Goal: Information Seeking & Learning: Learn about a topic

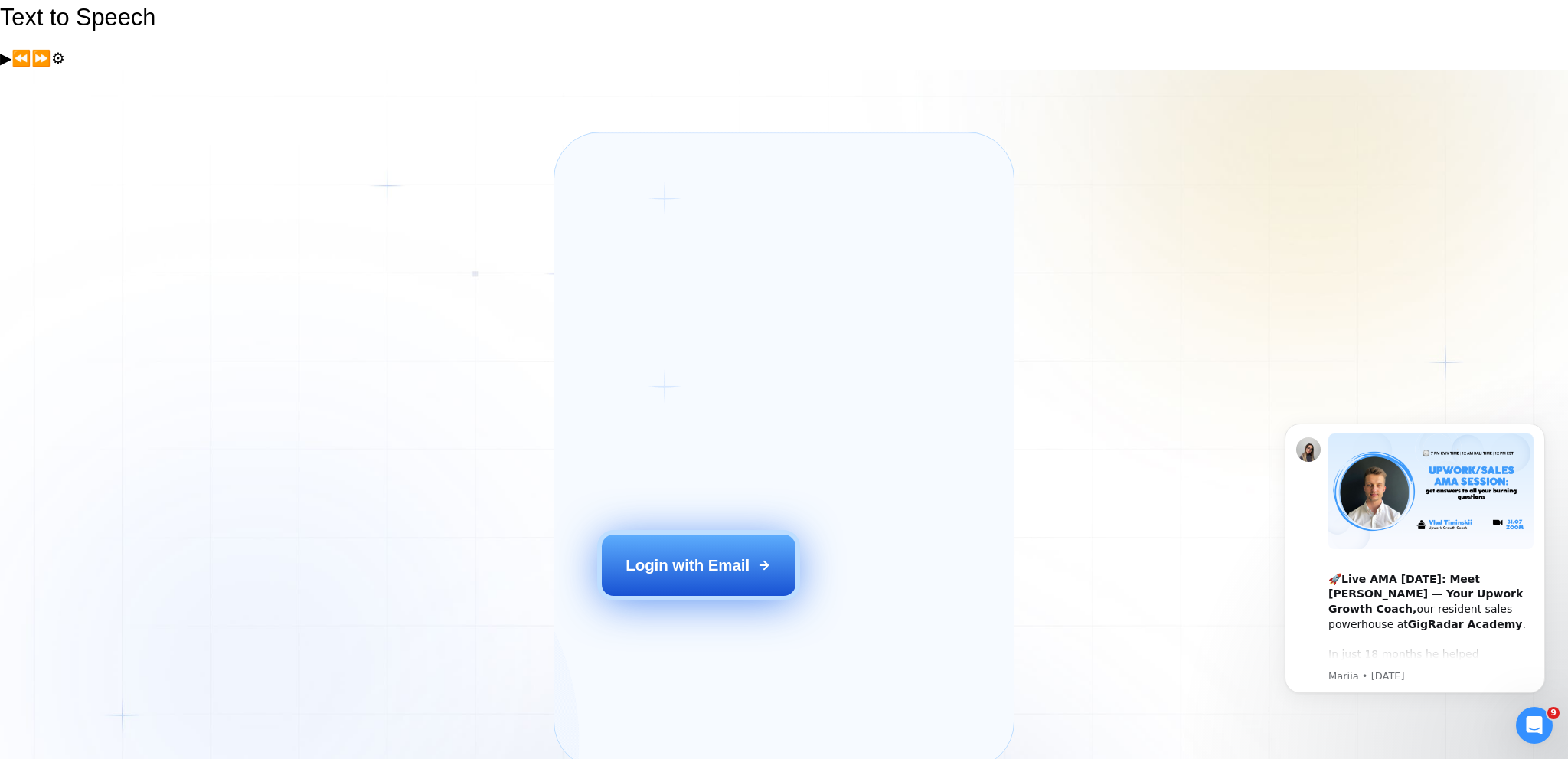
click at [710, 551] on button "Login with Email" at bounding box center [698, 564] width 193 height 61
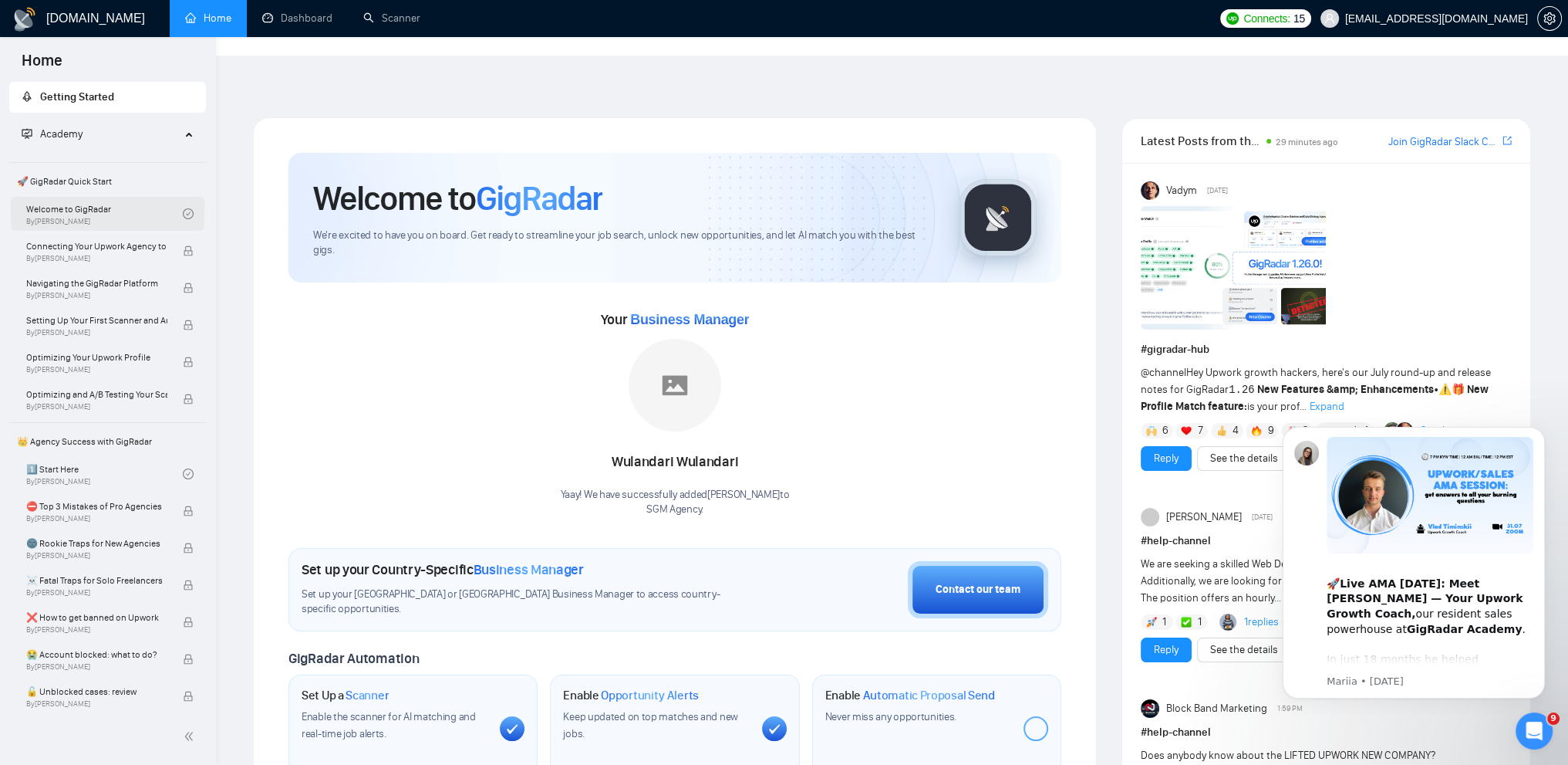
click at [97, 218] on link "Welcome to GigRadar By Vlad Timinsky" at bounding box center [104, 213] width 157 height 34
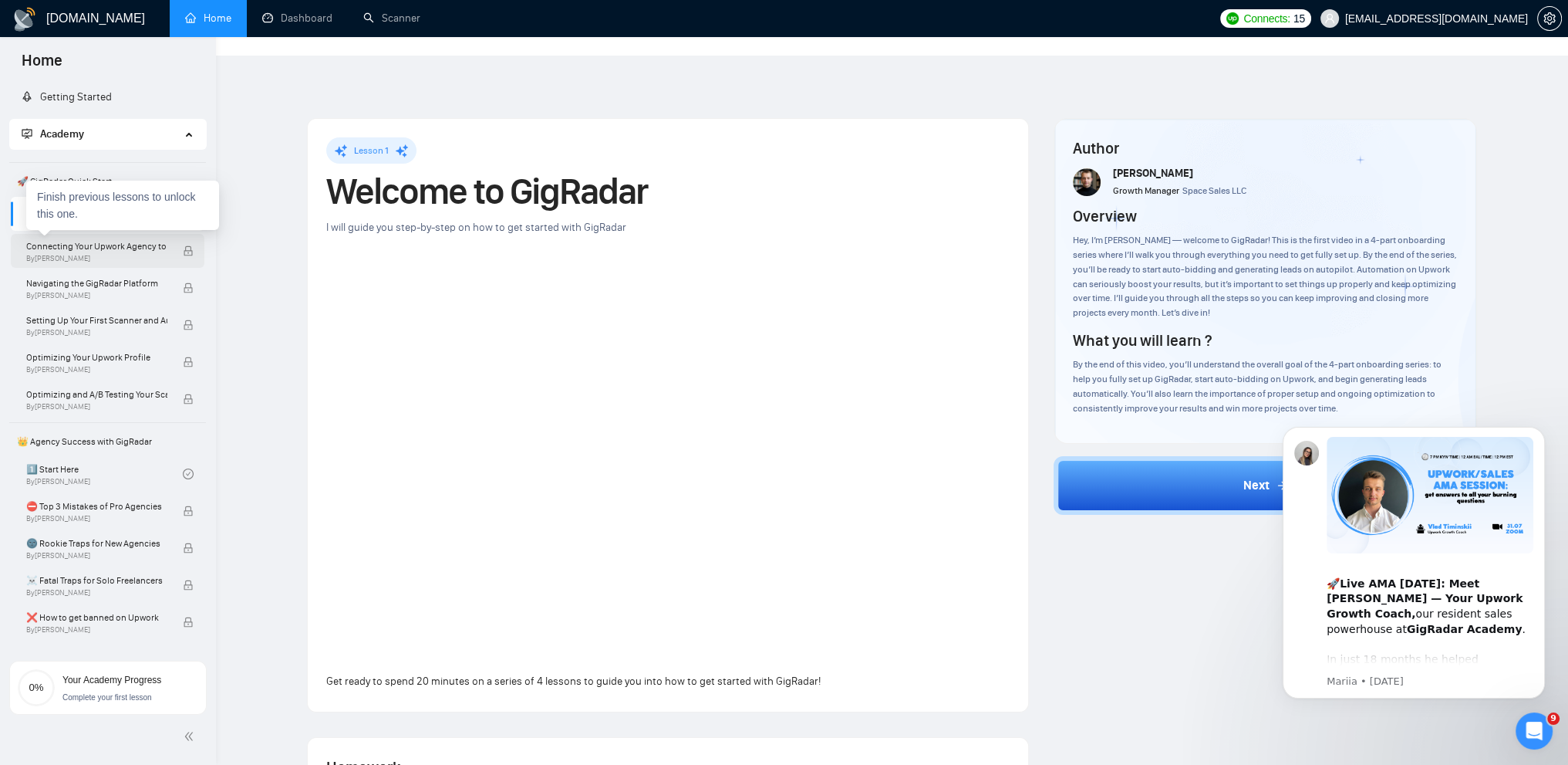
click at [112, 252] on span "Connecting Your Upwork Agency to GigRadar" at bounding box center [97, 246] width 141 height 16
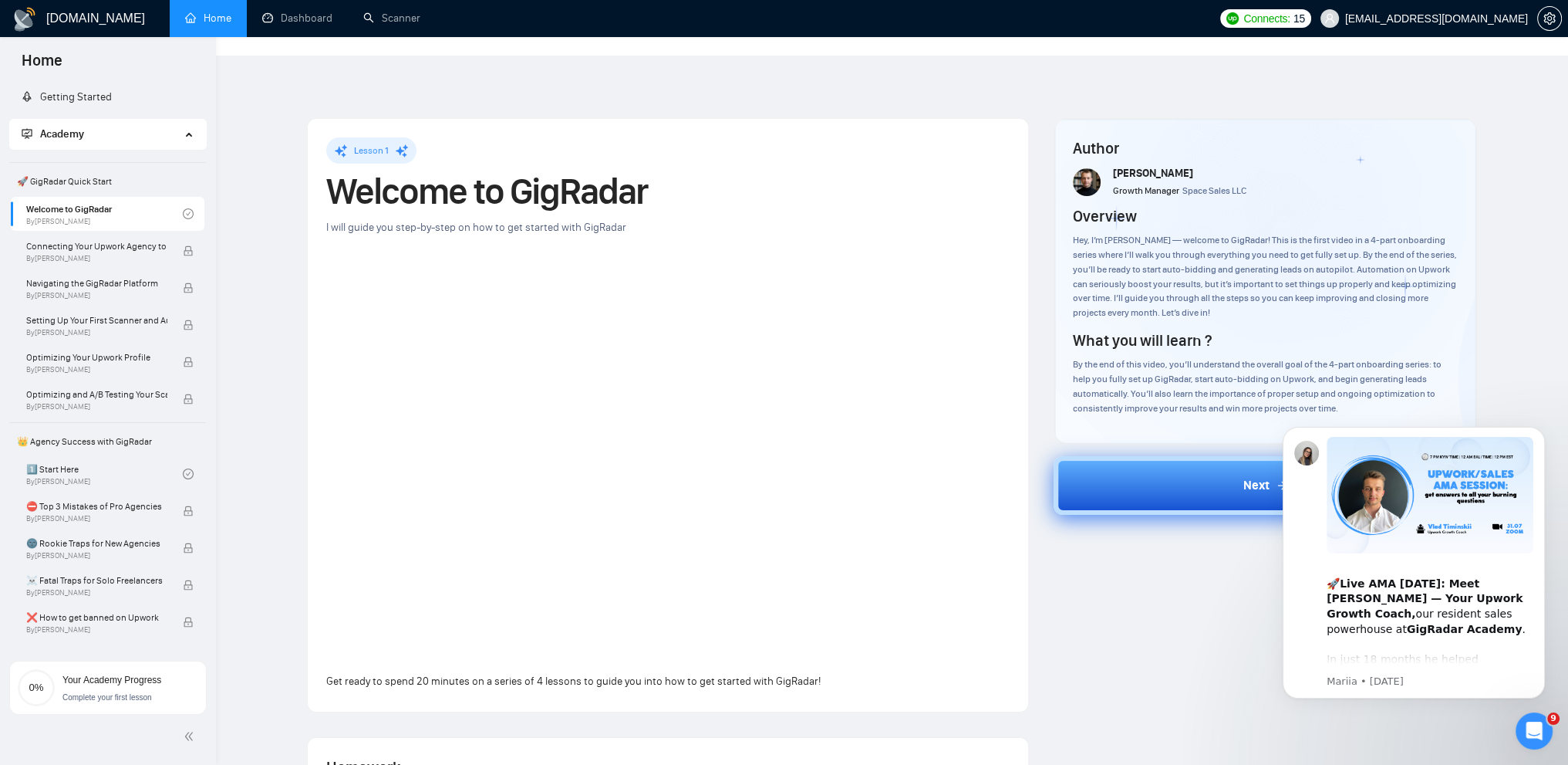
click at [1153, 456] on button "Next" at bounding box center [1265, 486] width 423 height 59
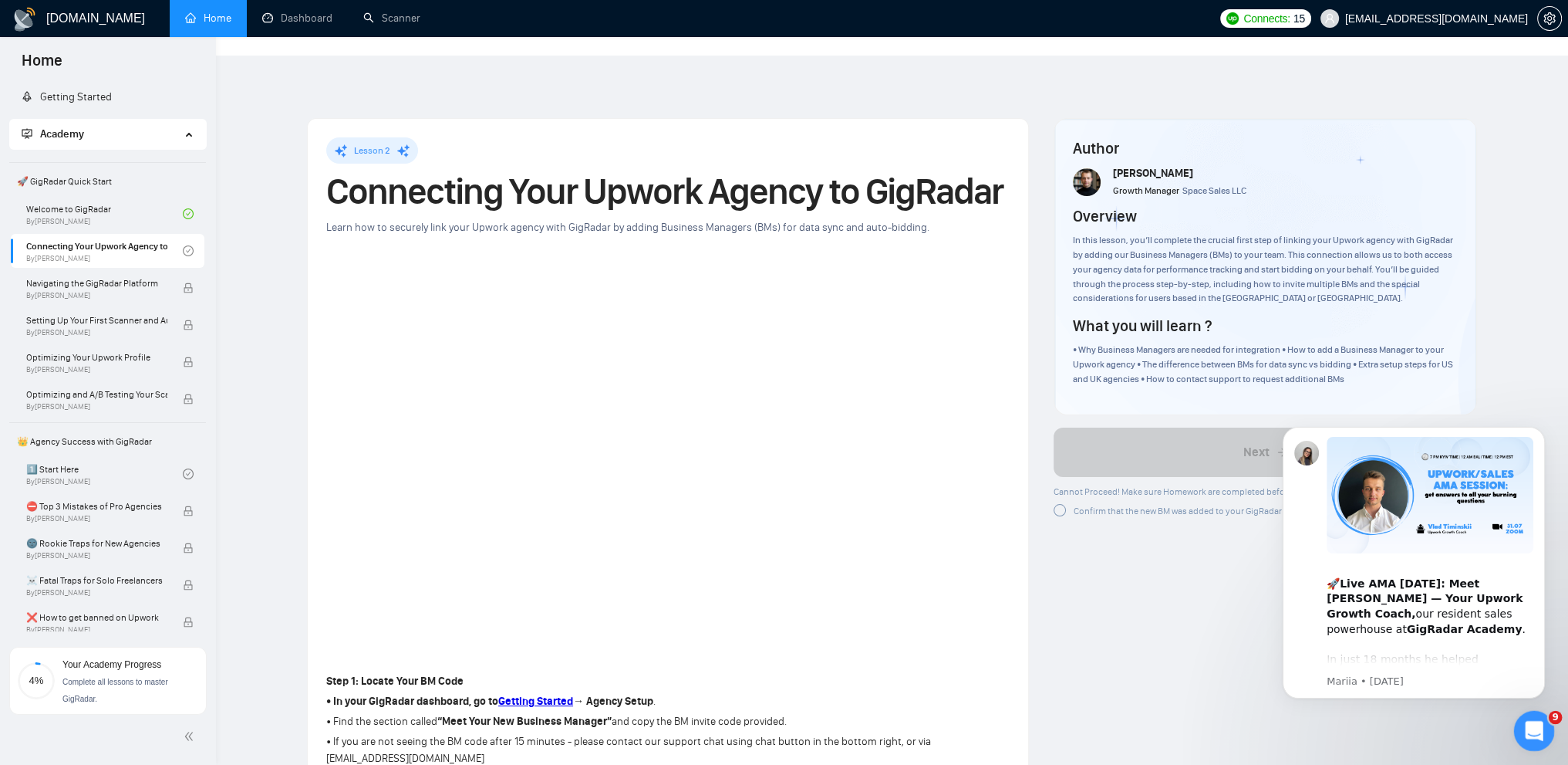
click at [1537, 737] on div "Open Intercom Messenger" at bounding box center [1531, 728] width 51 height 51
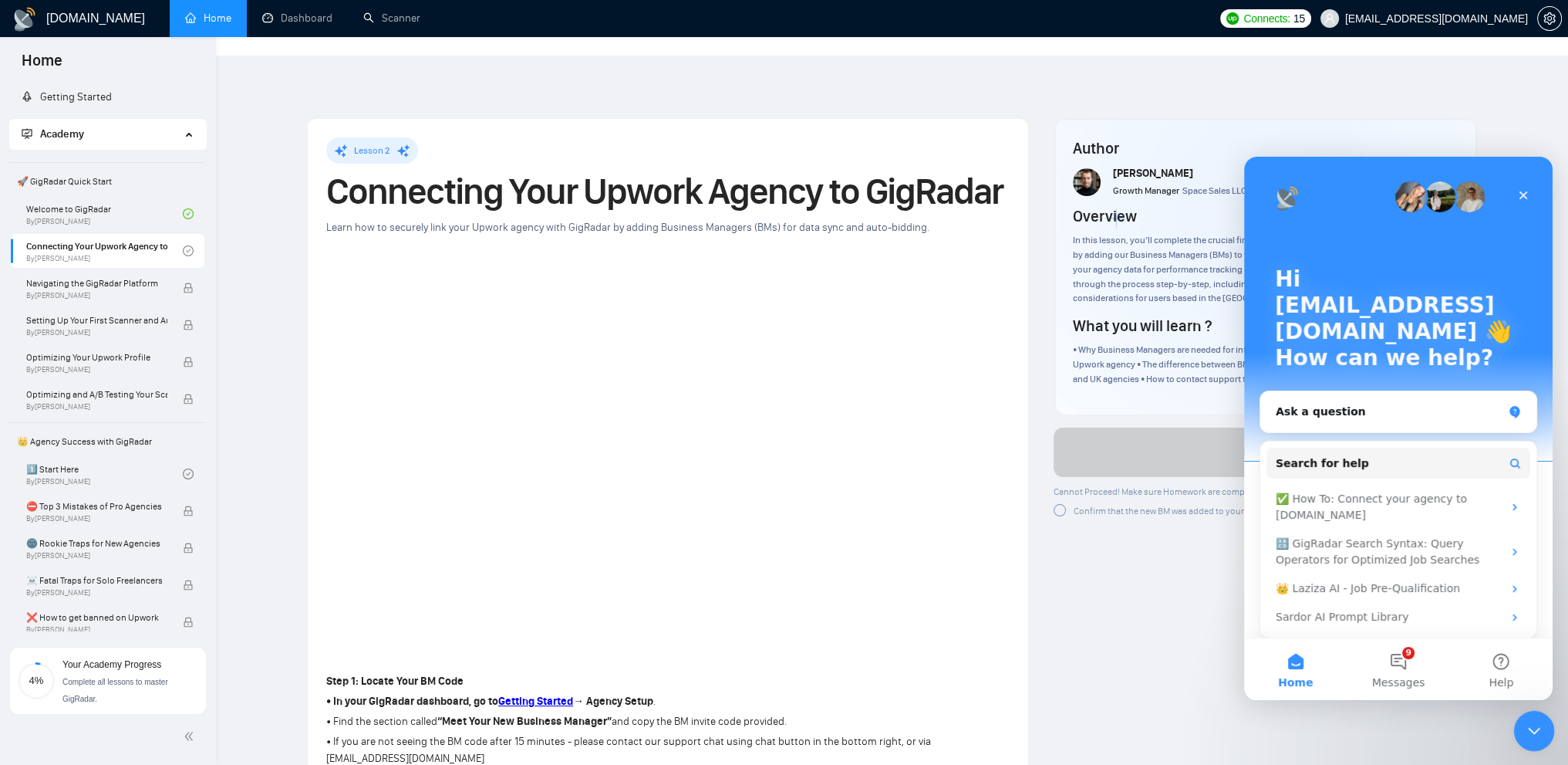
click at [1537, 736] on icon "Close Intercom Messenger" at bounding box center [1531, 728] width 18 height 18
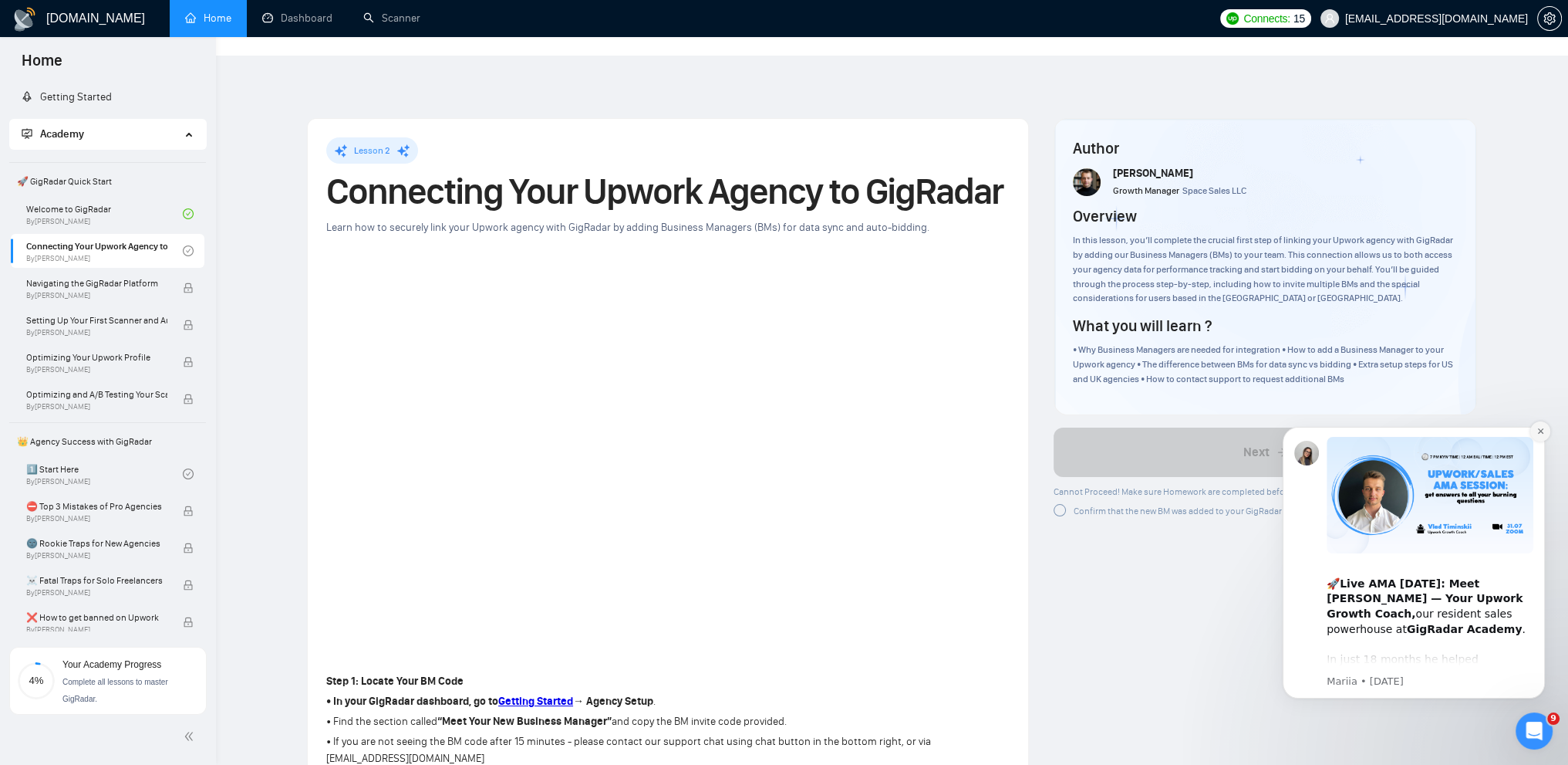
click at [1540, 435] on icon "Dismiss notification" at bounding box center [1540, 431] width 9 height 9
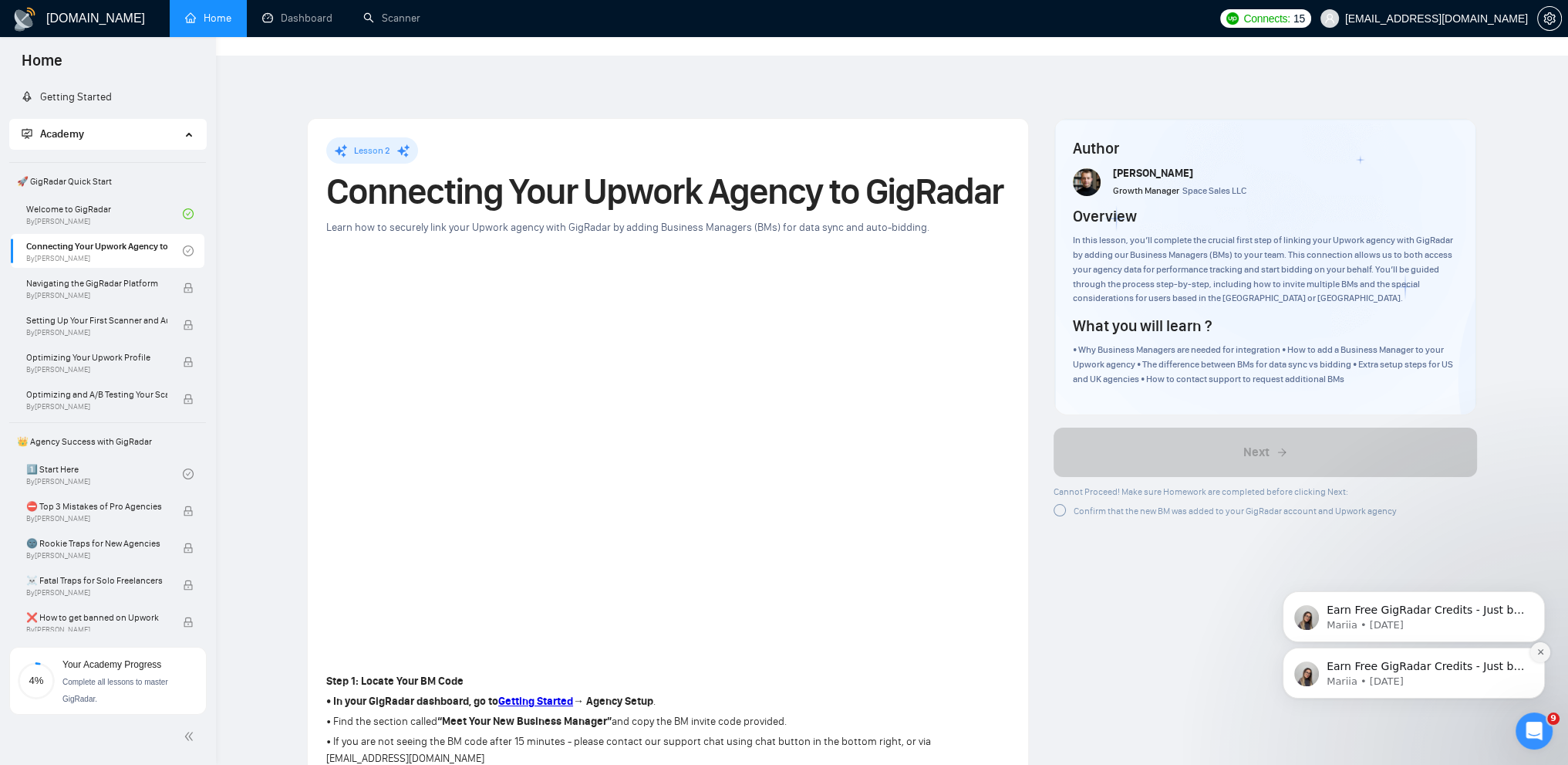
click at [1548, 654] on button "Dismiss notification" at bounding box center [1540, 651] width 20 height 20
click at [1541, 655] on icon "Dismiss notification" at bounding box center [1540, 652] width 9 height 9
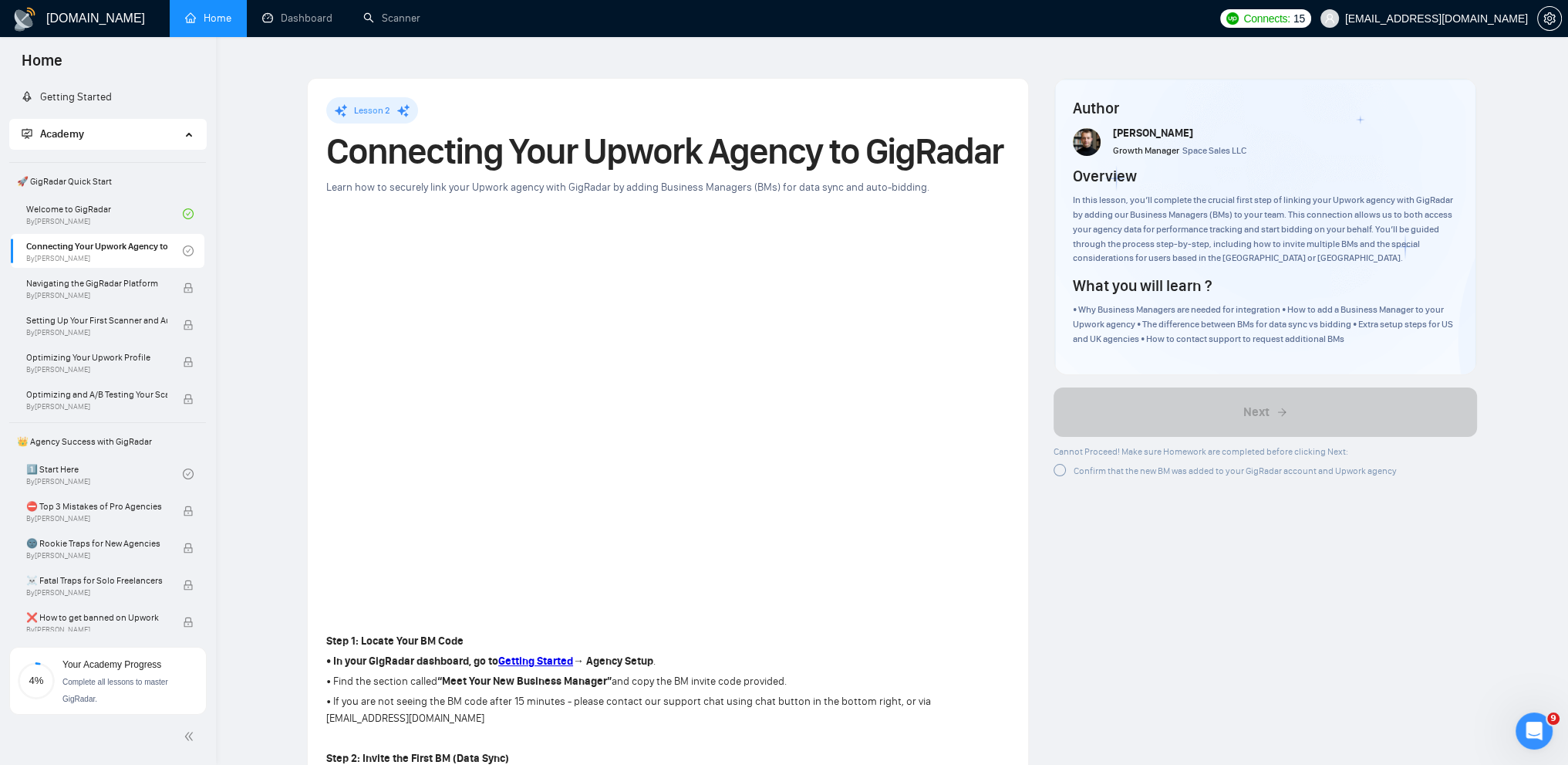
scroll to position [42, 0]
click at [1059, 461] on div at bounding box center [1059, 467] width 12 height 12
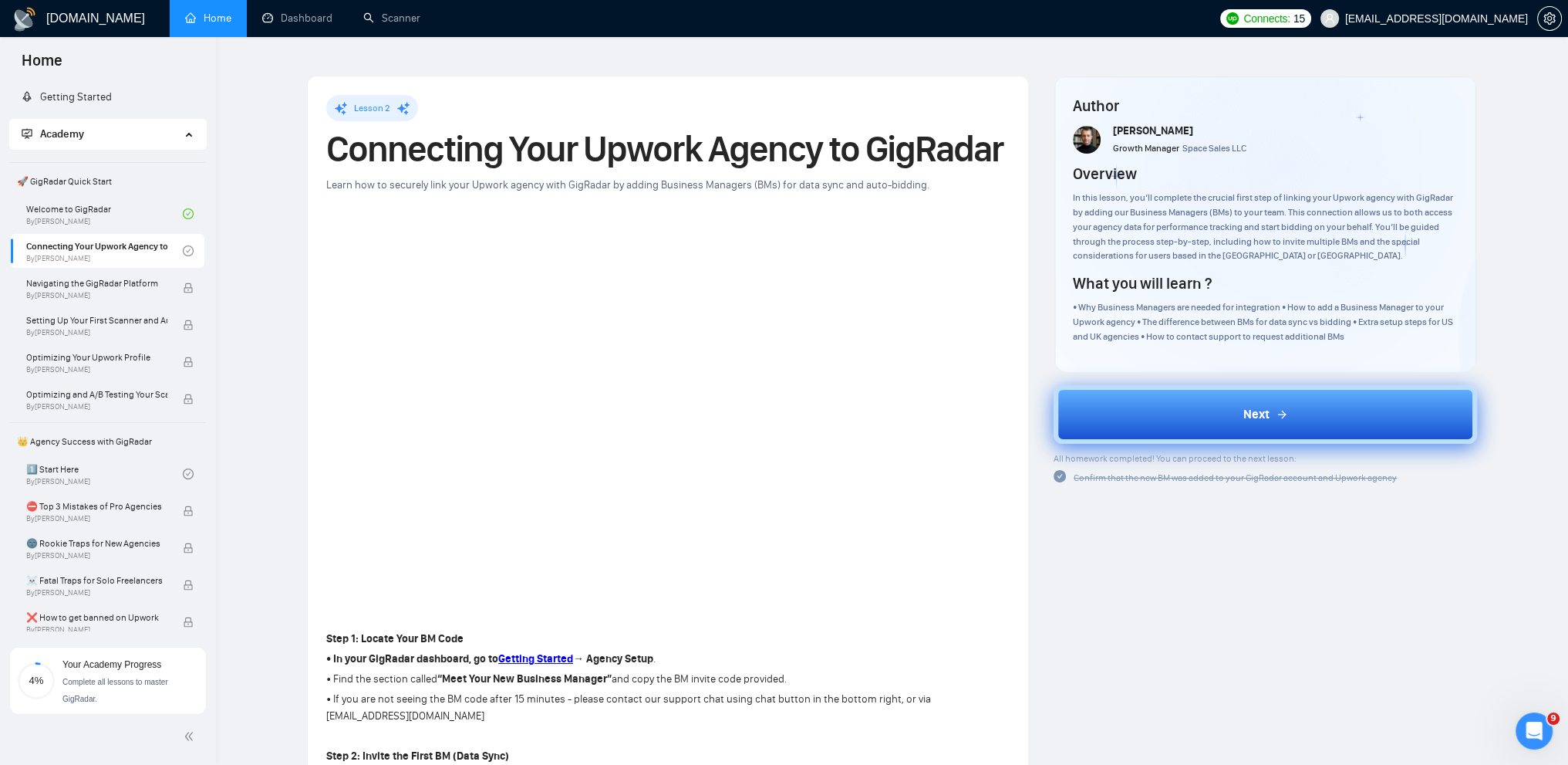
click at [1152, 385] on button "Next" at bounding box center [1265, 414] width 423 height 59
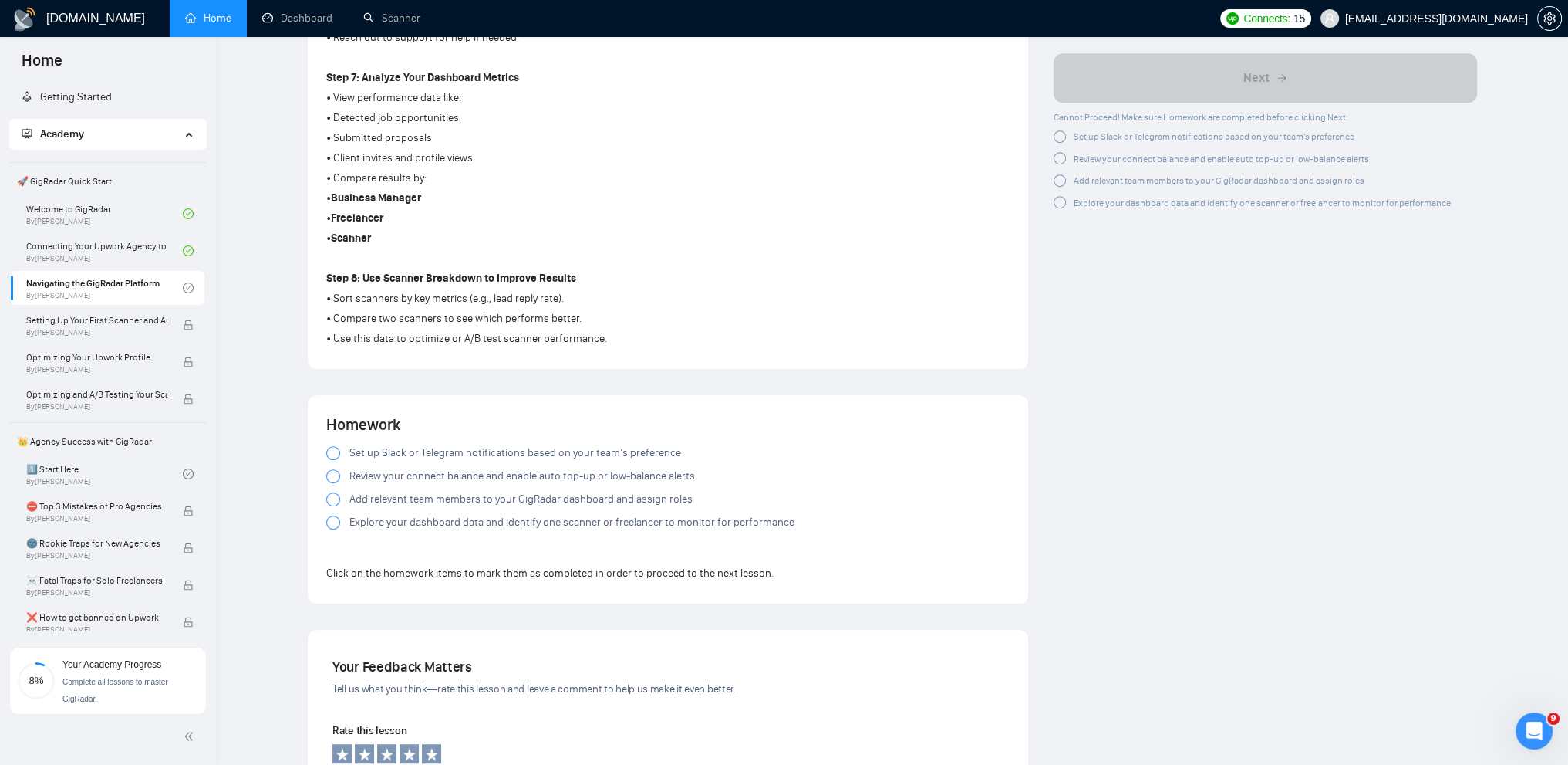
scroll to position [1183, 0]
click at [328, 444] on div at bounding box center [333, 451] width 14 height 14
click at [332, 467] on div at bounding box center [333, 474] width 14 height 14
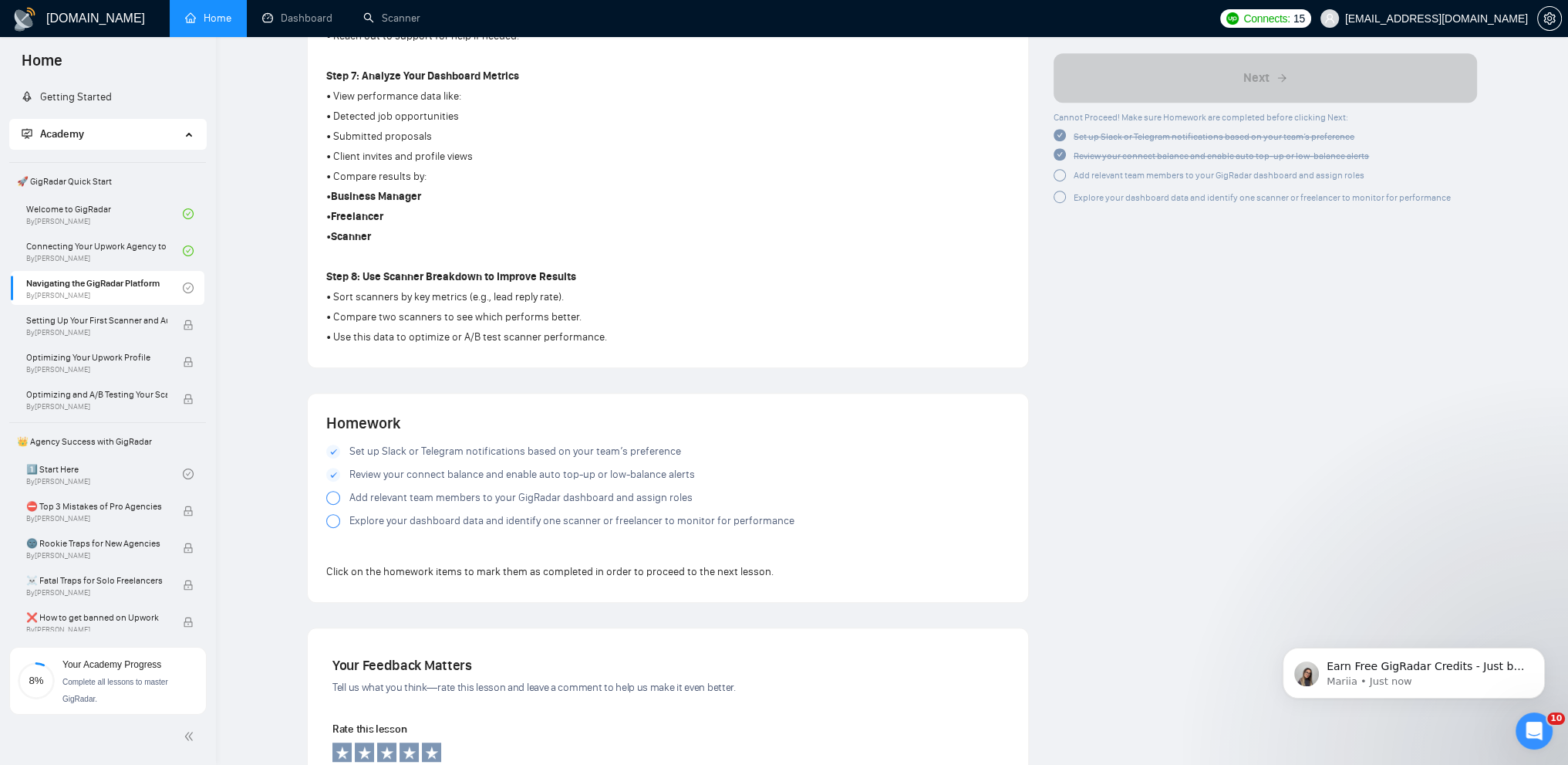
scroll to position [0, 0]
click at [1540, 651] on icon "Dismiss notification" at bounding box center [1540, 651] width 5 height 5
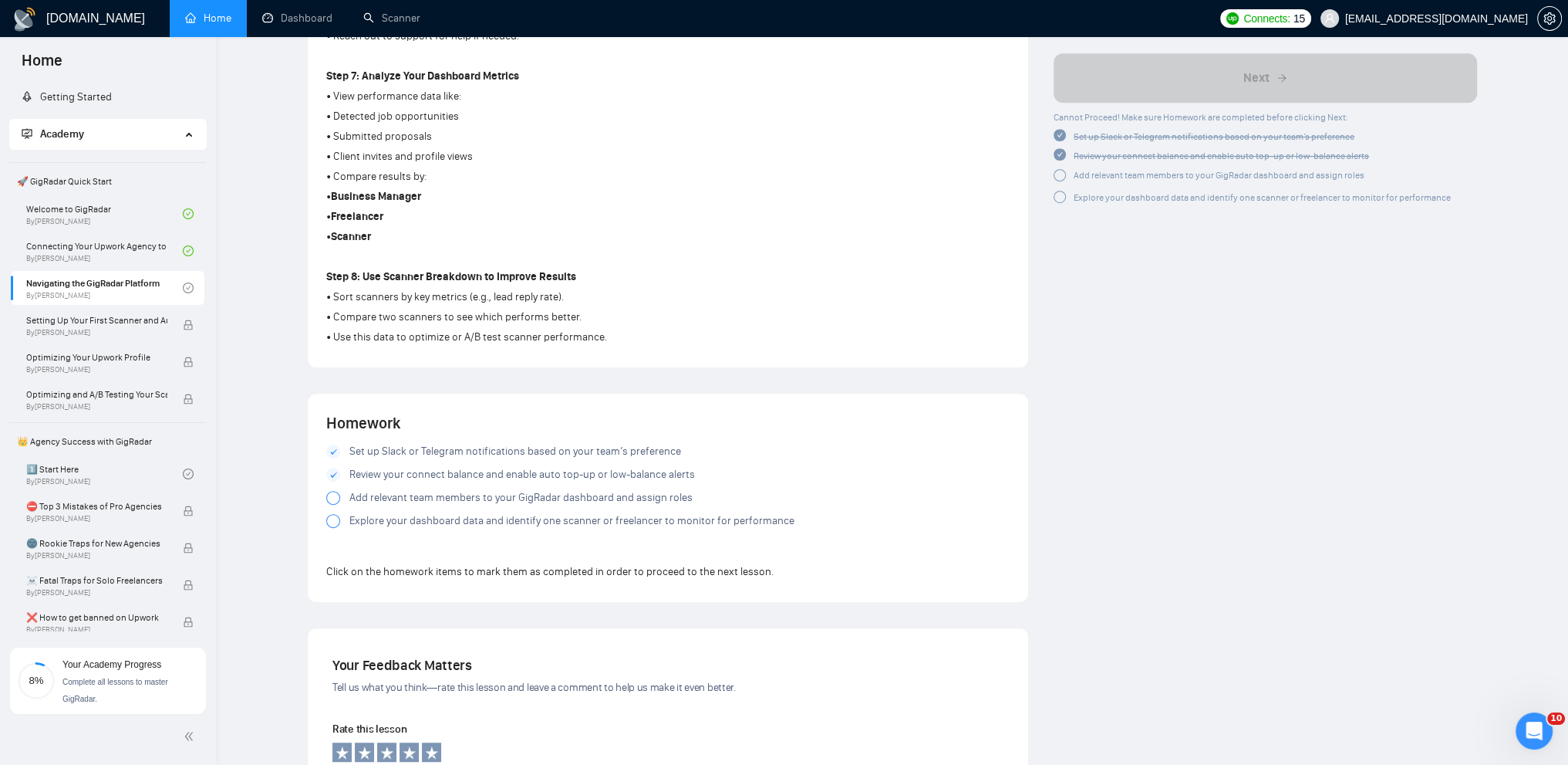
click at [328, 491] on div at bounding box center [333, 498] width 14 height 14
click at [333, 514] on div at bounding box center [333, 521] width 14 height 14
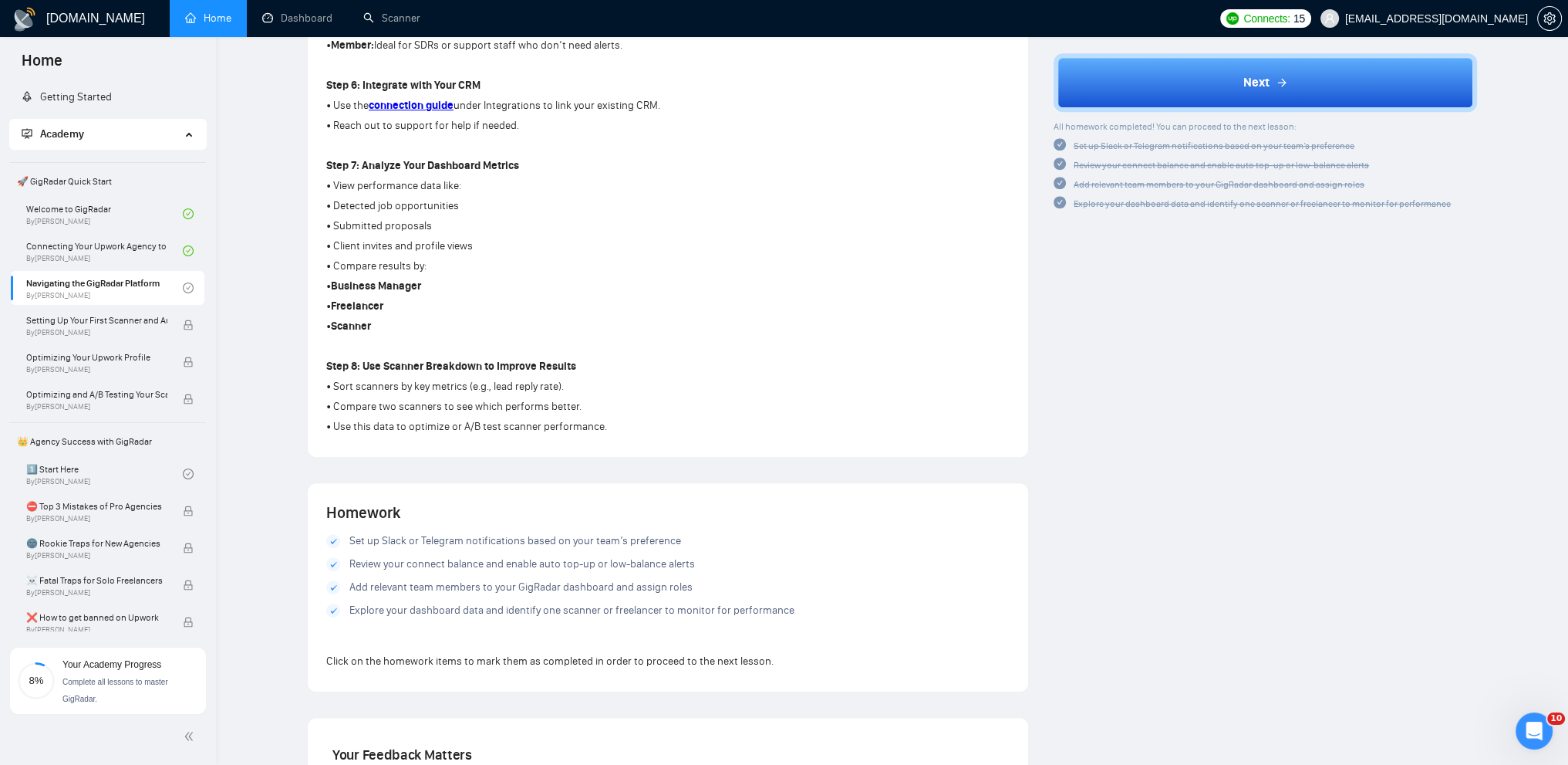
scroll to position [1089, 0]
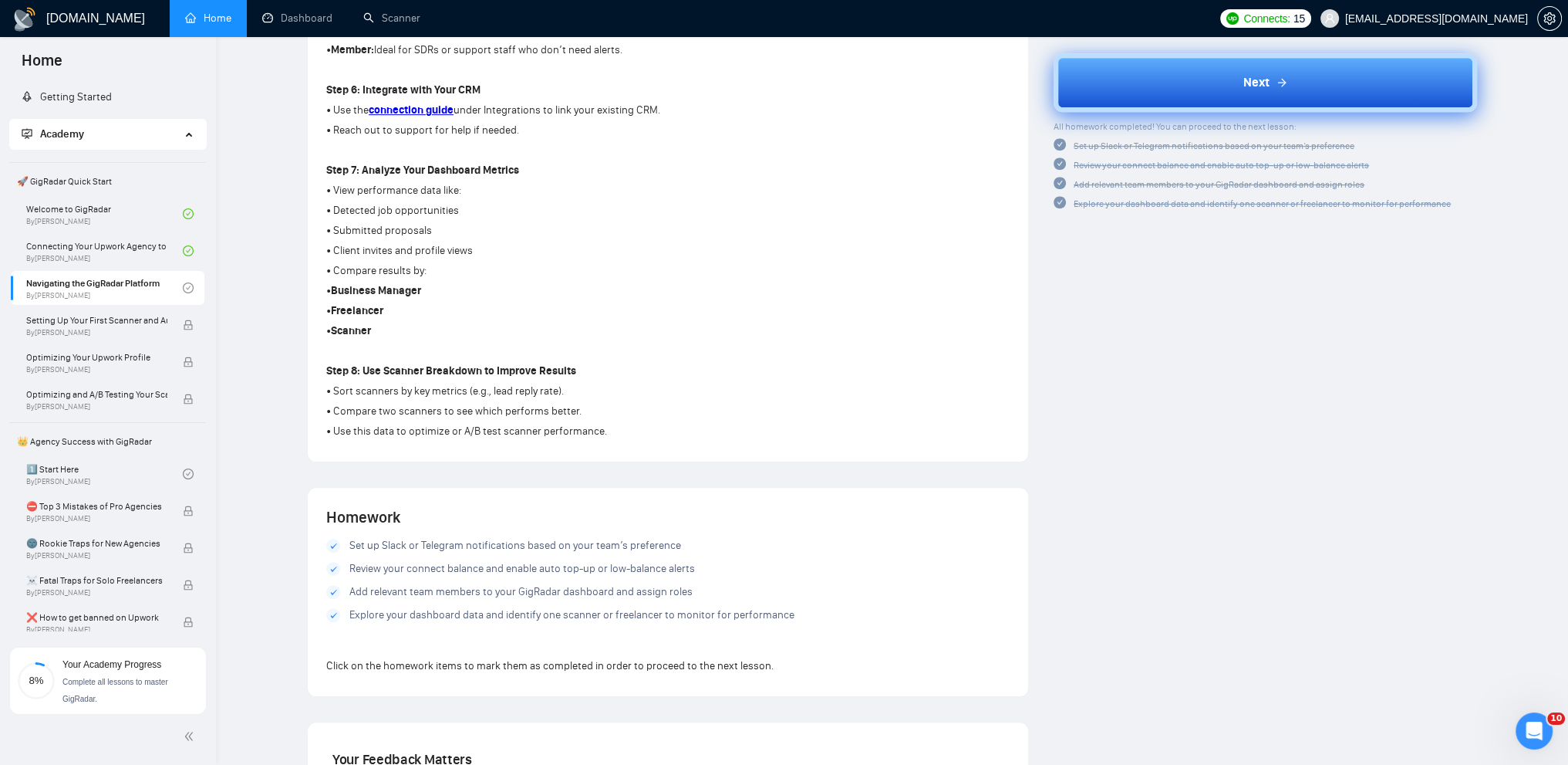
click at [1180, 80] on button "Next" at bounding box center [1265, 84] width 423 height 59
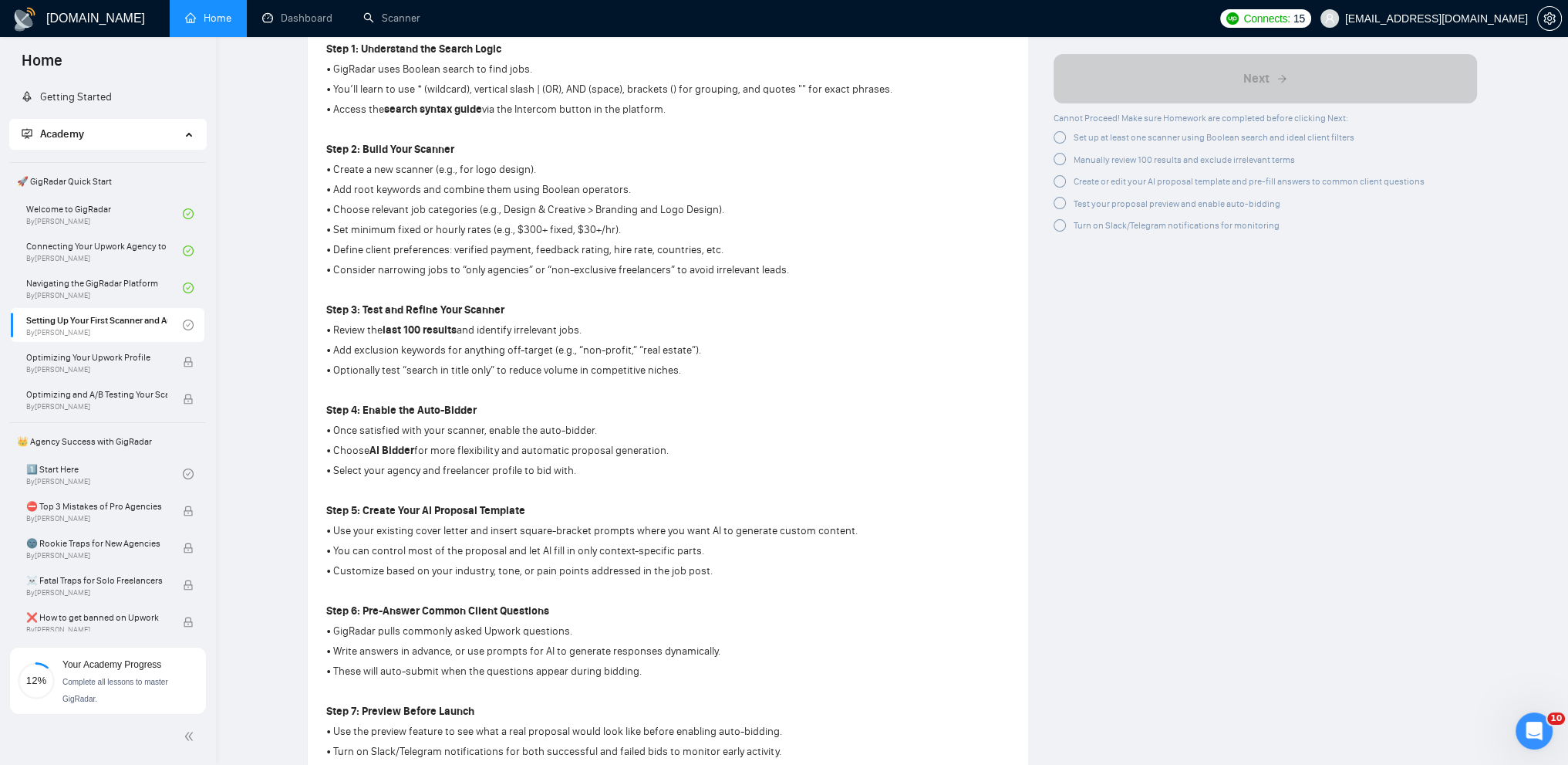
scroll to position [685, 0]
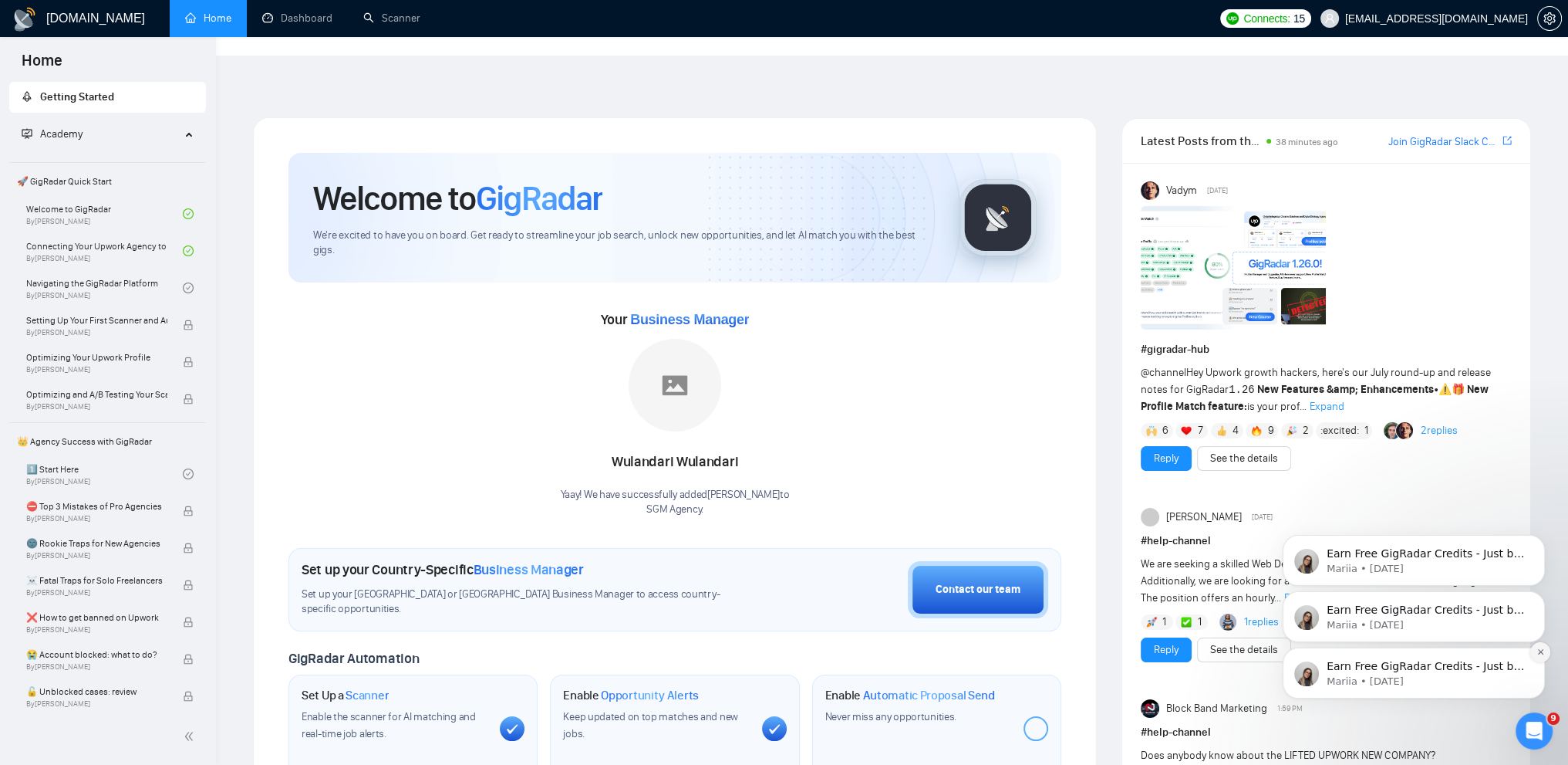
click at [1541, 653] on icon "Dismiss notification" at bounding box center [1540, 651] width 5 height 5
click at [1545, 653] on button "Dismiss notification" at bounding box center [1540, 651] width 20 height 20
click at [1541, 653] on icon "Dismiss notification" at bounding box center [1540, 651] width 5 height 5
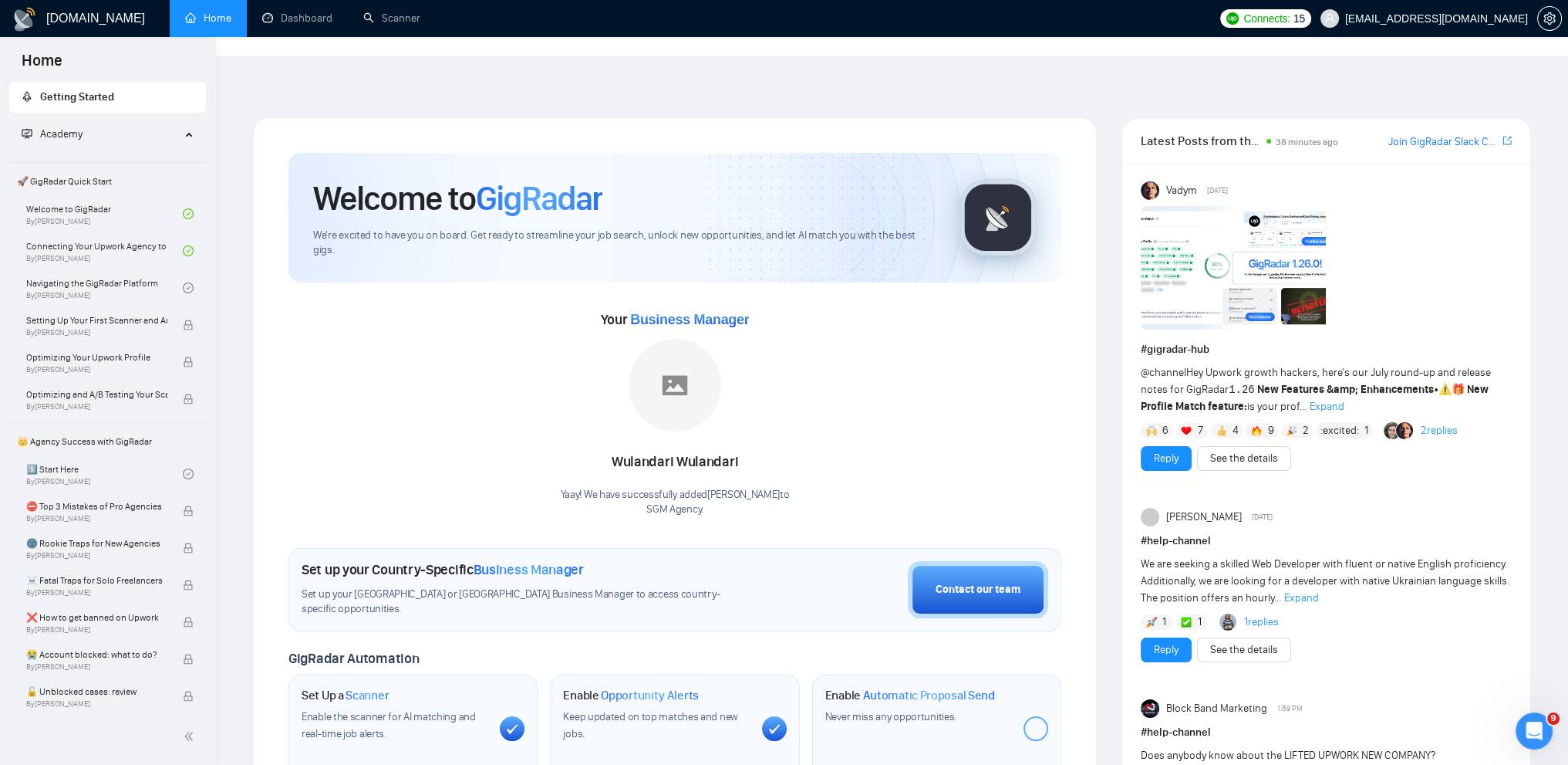
click at [1329, 399] on span "Expand" at bounding box center [1327, 405] width 34 height 13
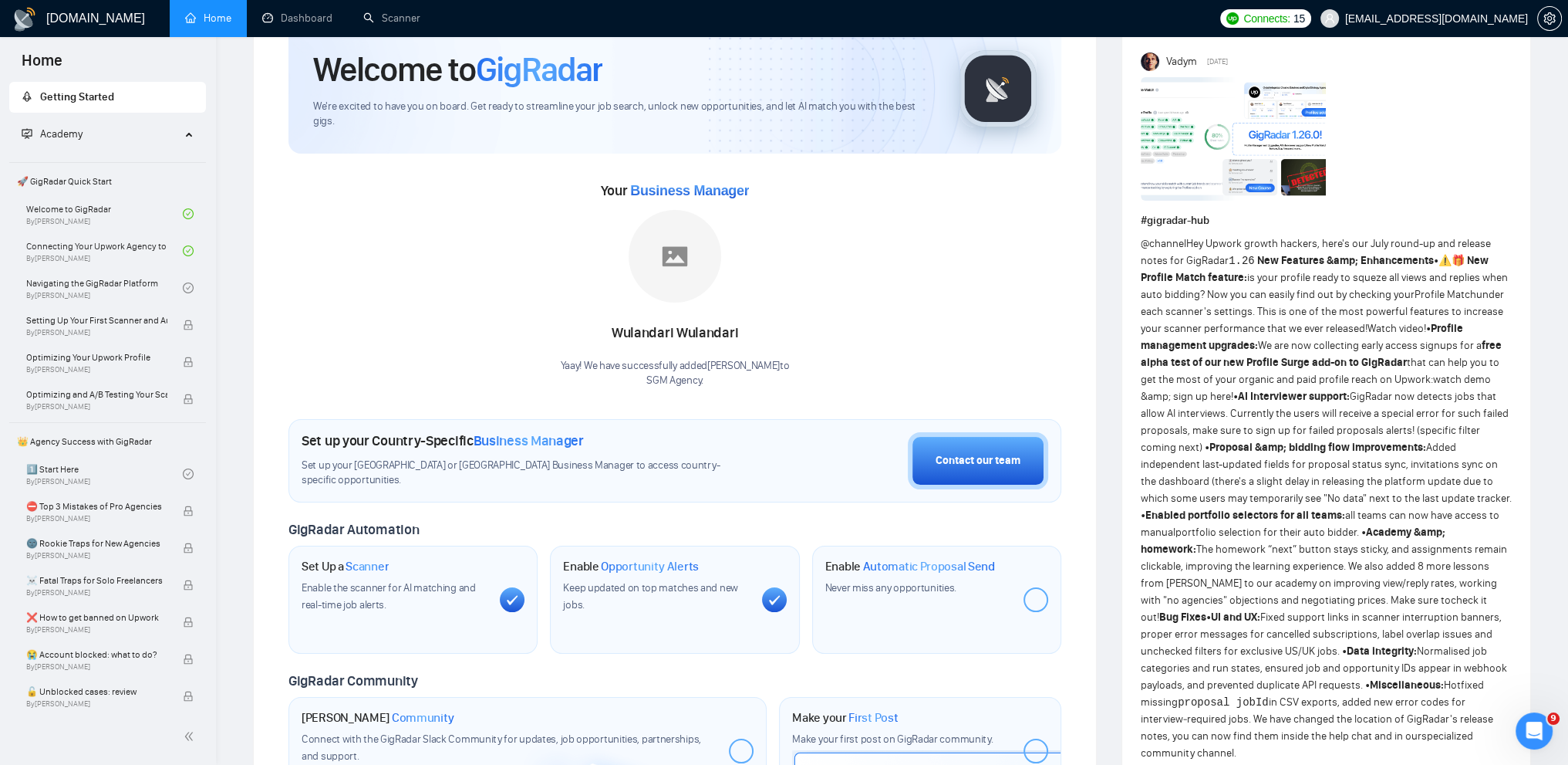
scroll to position [129, 0]
click at [421, 25] on link "Scanner" at bounding box center [391, 17] width 57 height 13
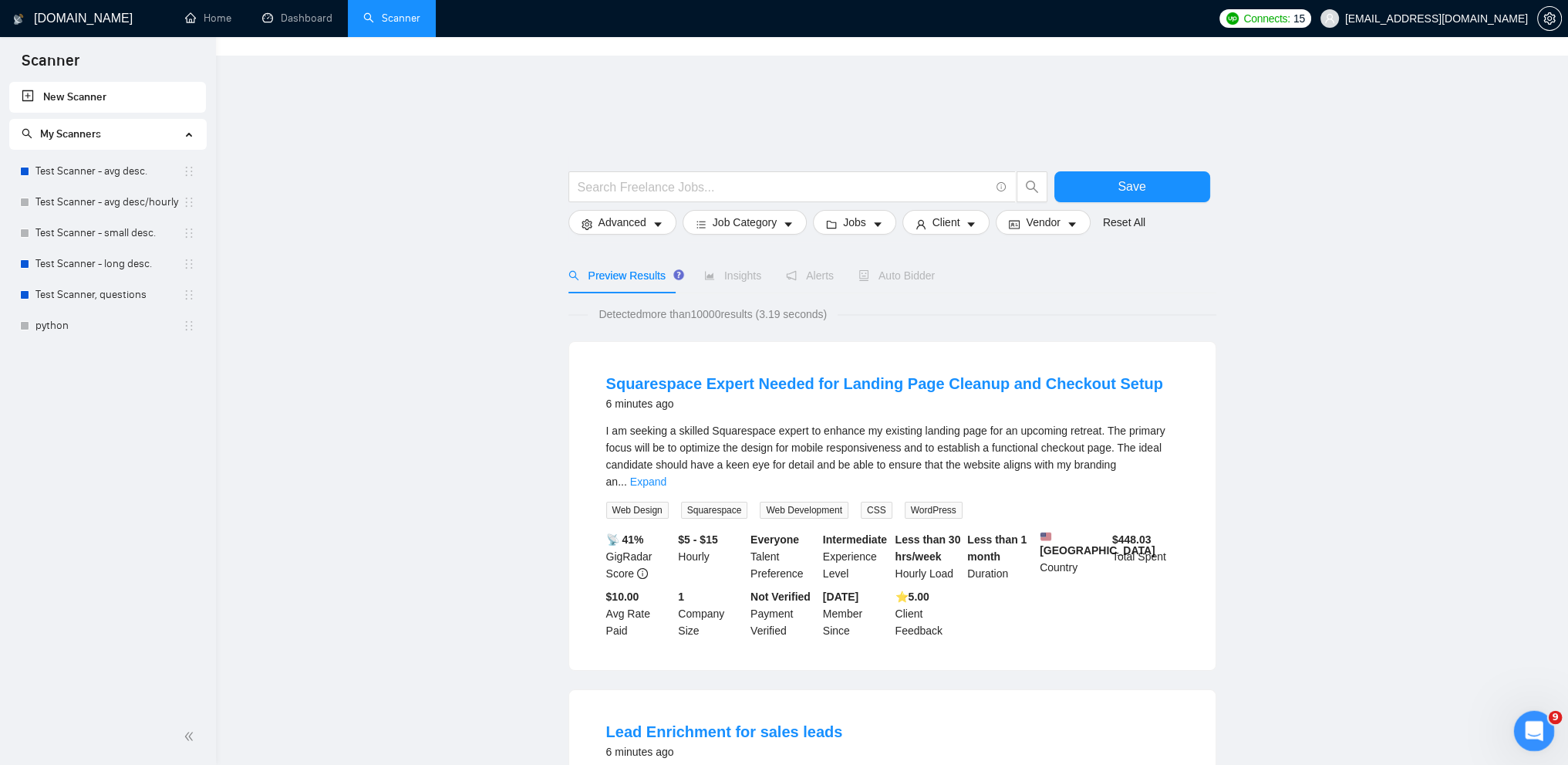
click at [1534, 723] on icon "Open Intercom Messenger" at bounding box center [1532, 729] width 26 height 26
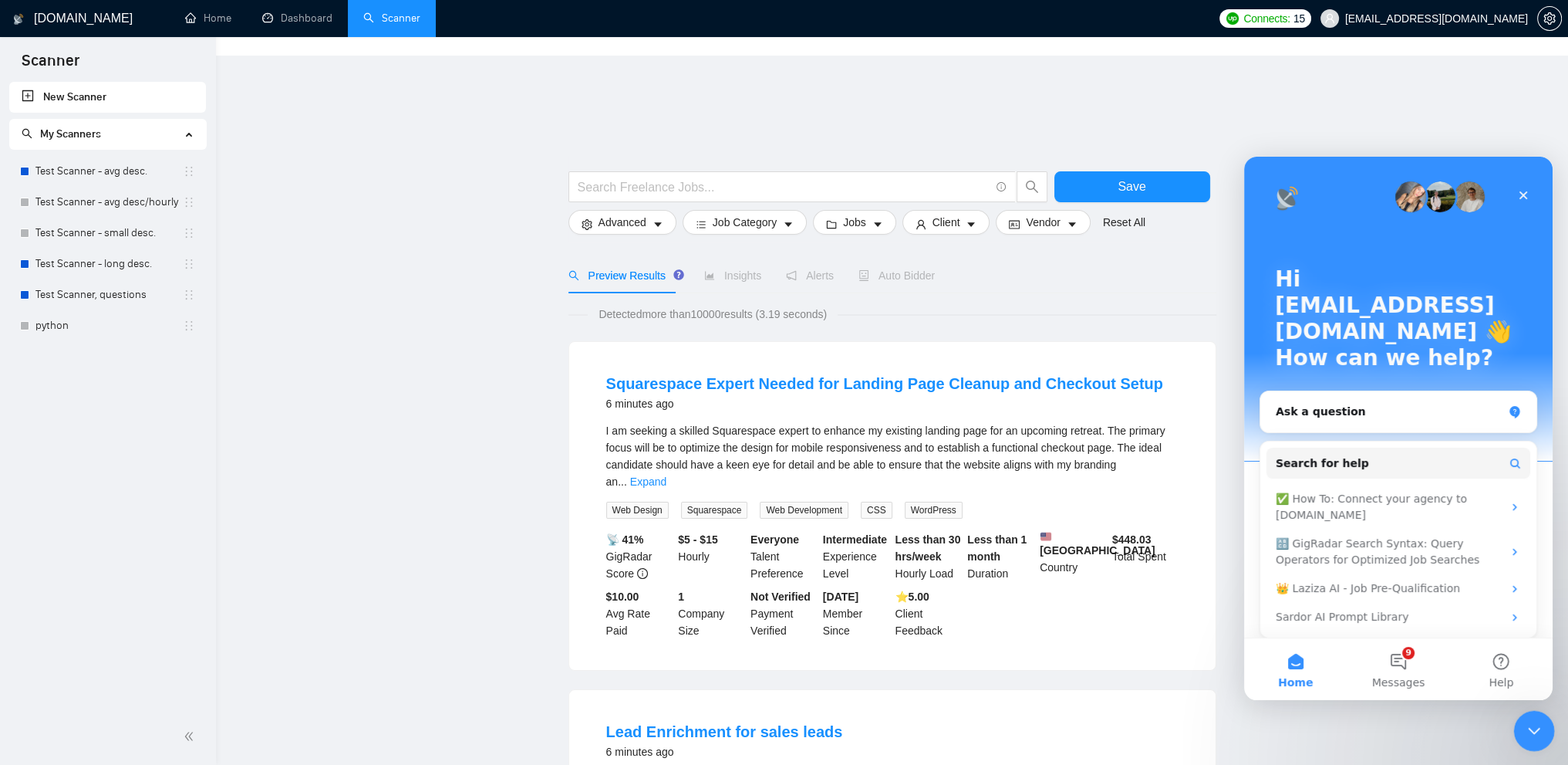
click at [1534, 723] on icon "Close Intercom Messenger" at bounding box center [1531, 728] width 18 height 18
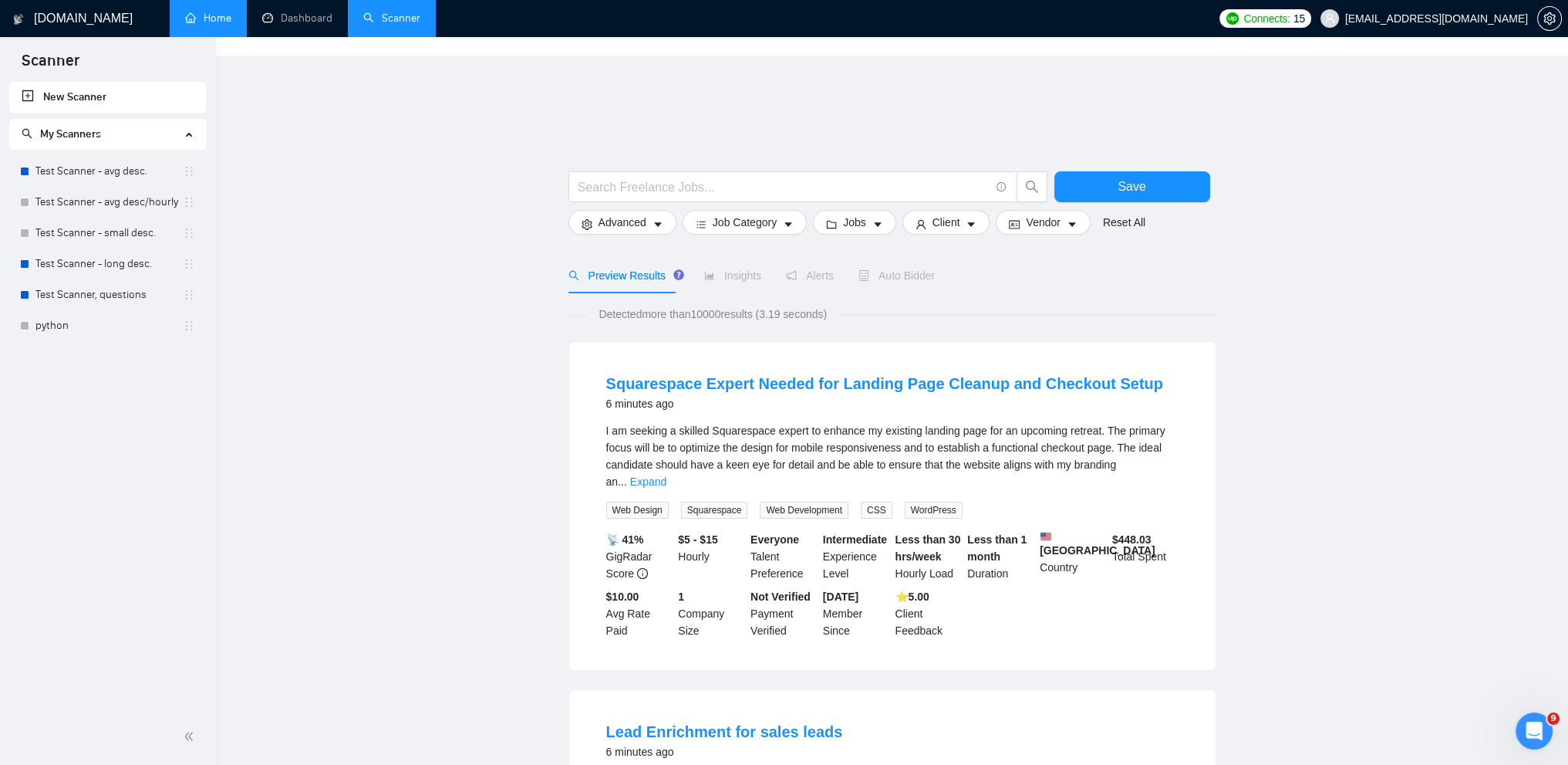
click at [218, 20] on link "Home" at bounding box center [209, 17] width 47 height 13
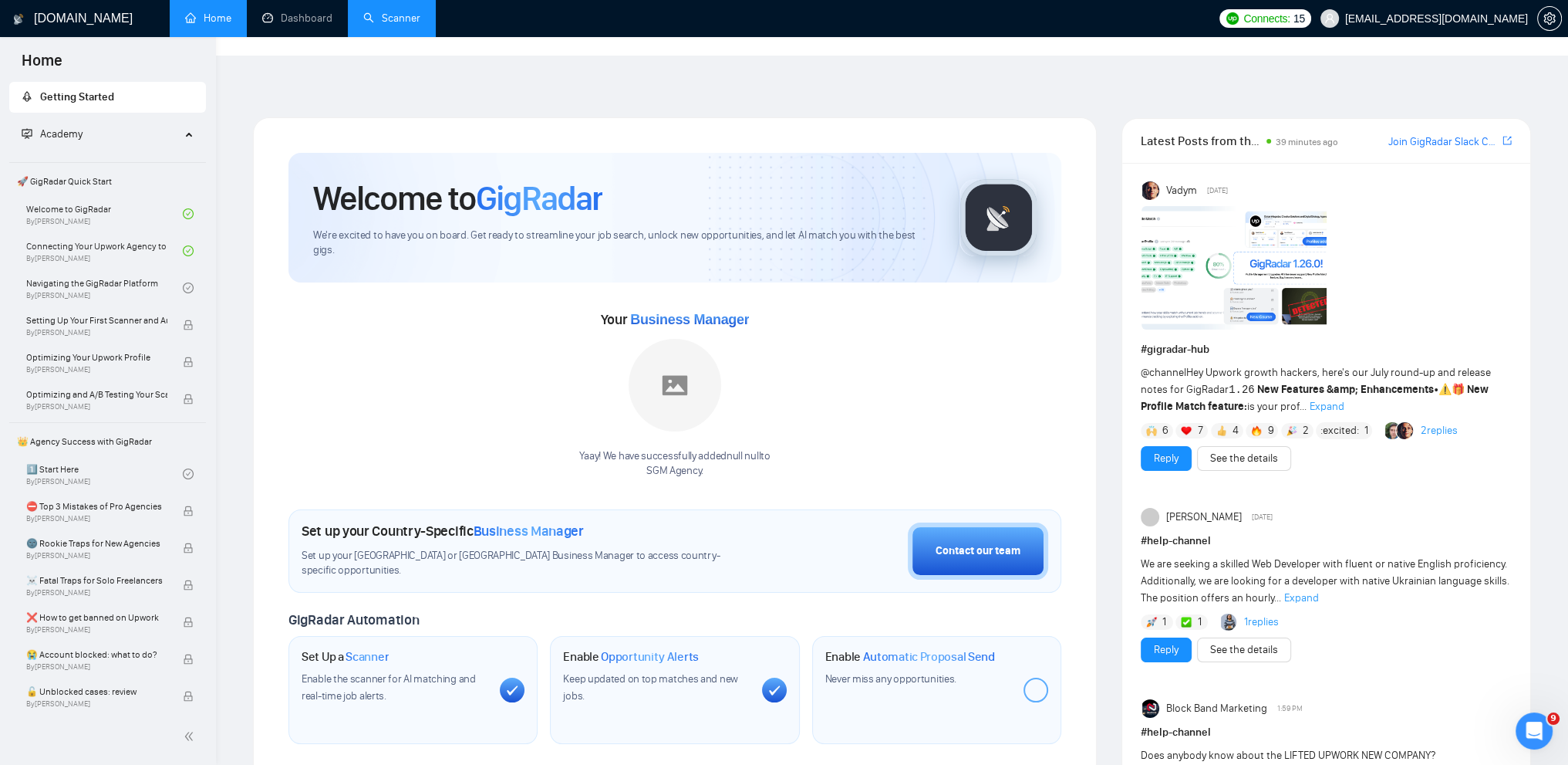
click at [1452, 134] on link "Join GigRadar Slack Community" at bounding box center [1443, 142] width 111 height 17
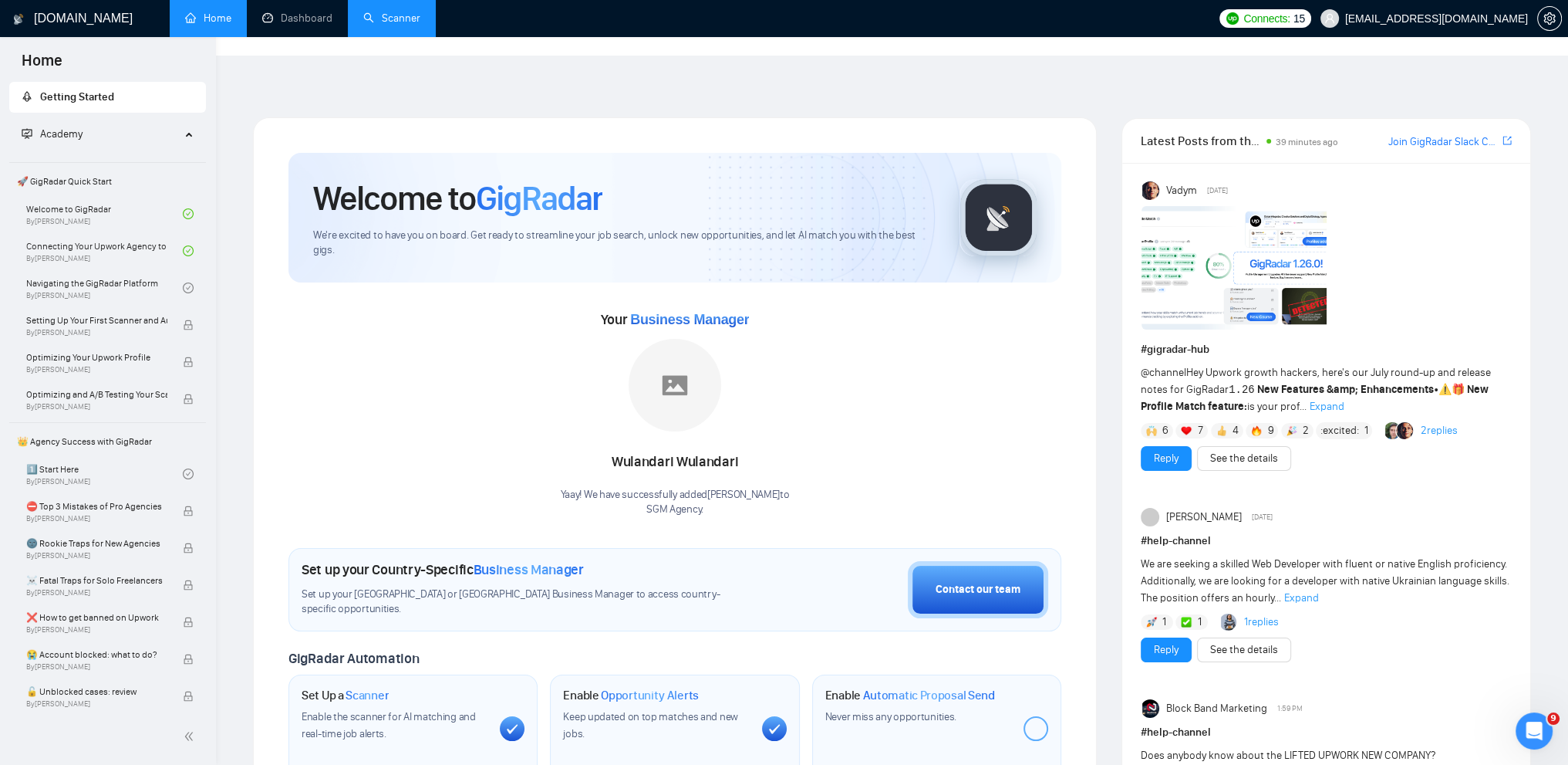
click at [1509, 135] on icon "export" at bounding box center [1507, 141] width 9 height 12
click at [1252, 450] on link "See the details" at bounding box center [1244, 459] width 68 height 17
click at [1327, 399] on span "Expand" at bounding box center [1327, 405] width 34 height 13
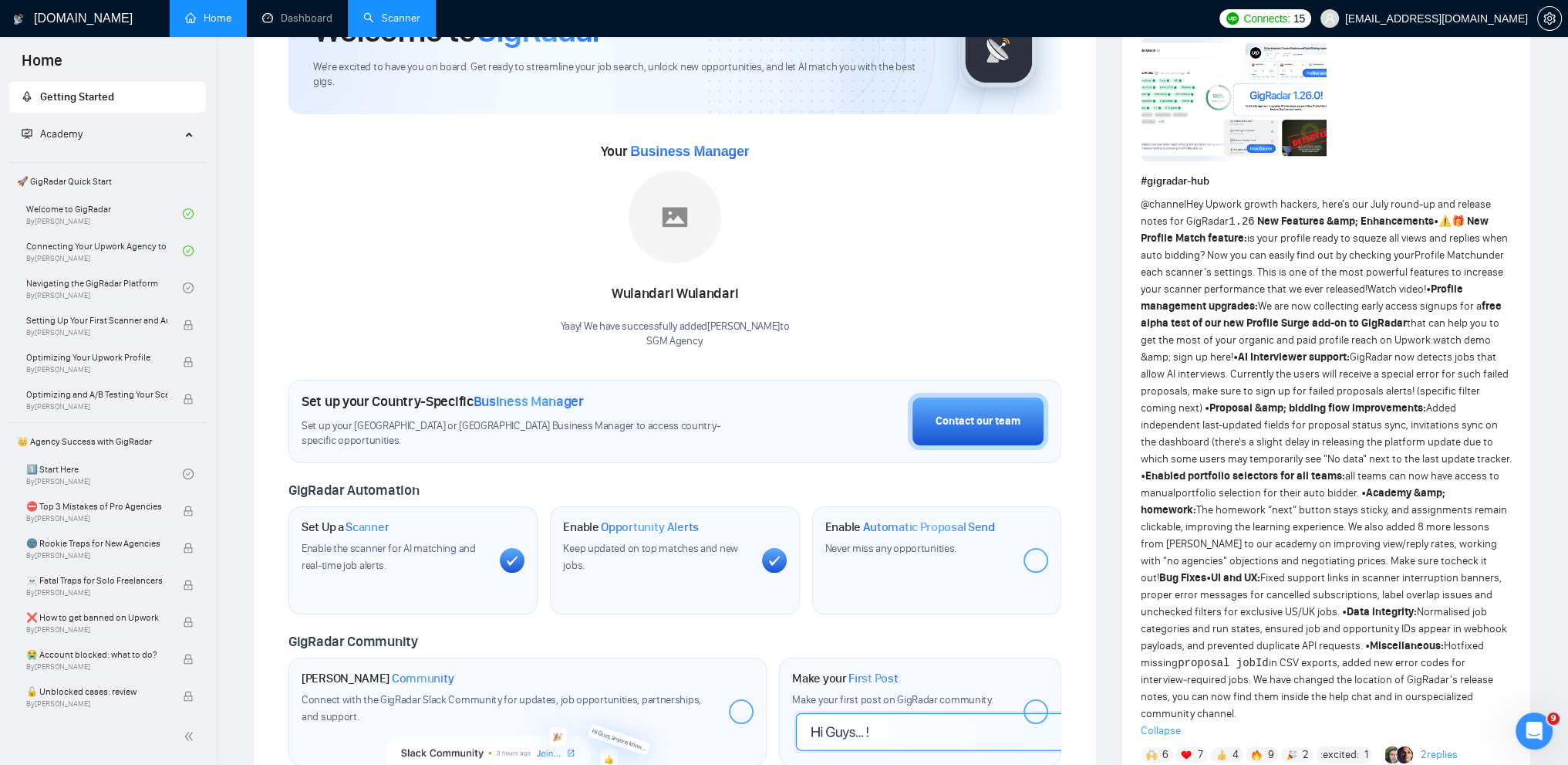
scroll to position [158, 0]
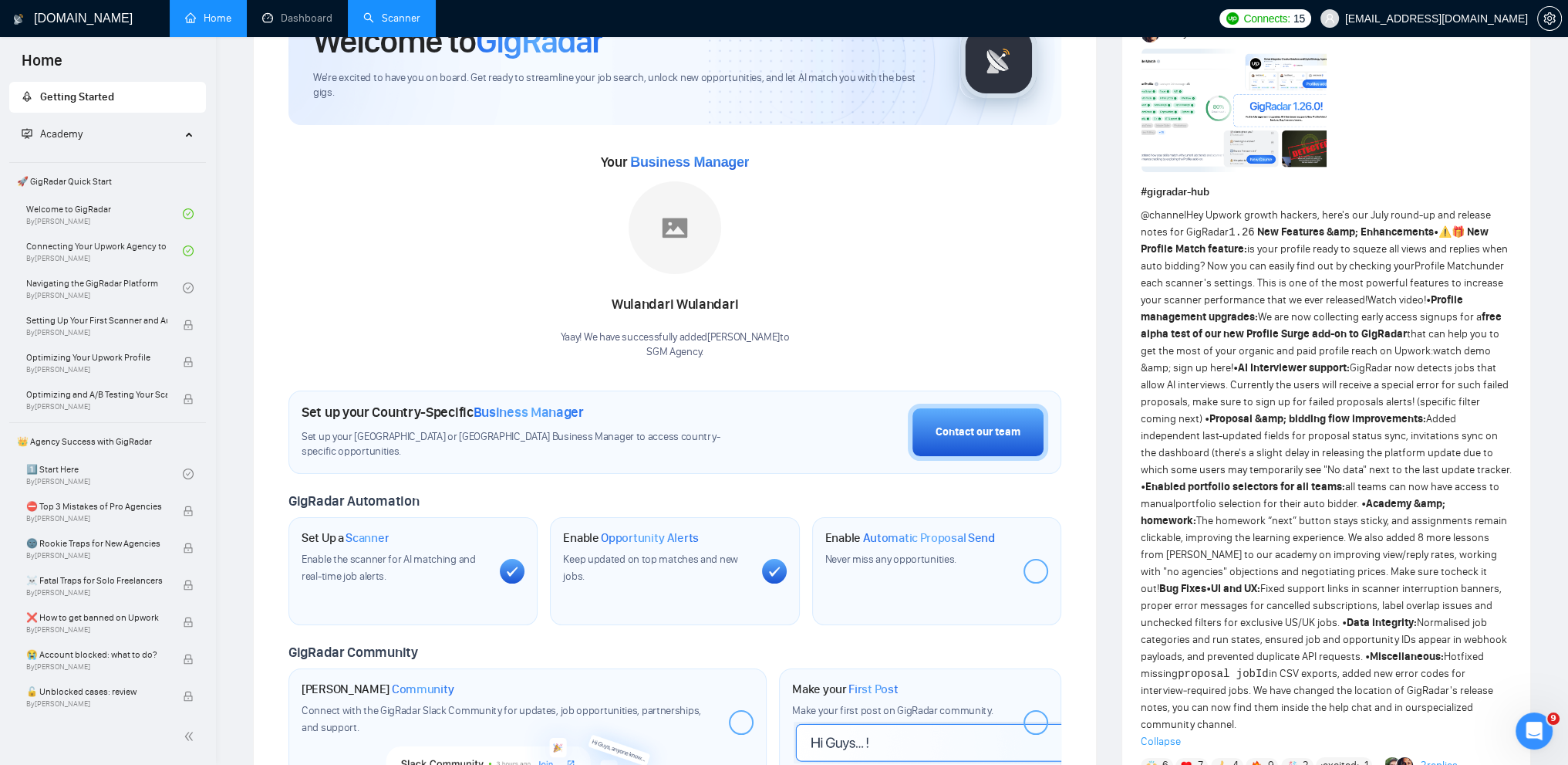
click at [401, 11] on link "Scanner" at bounding box center [391, 17] width 57 height 13
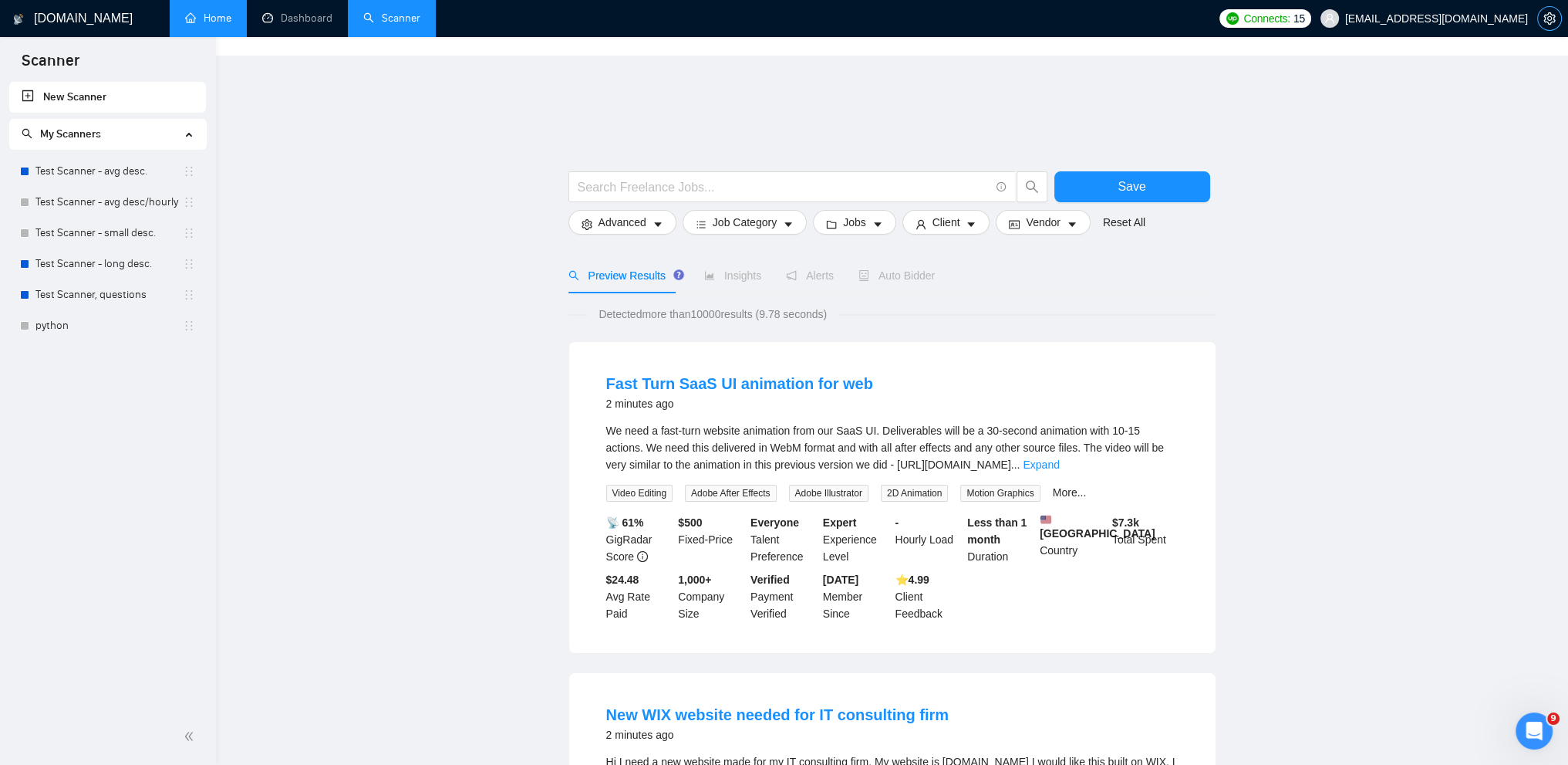
click at [1552, 15] on icon "setting" at bounding box center [1548, 18] width 11 height 12
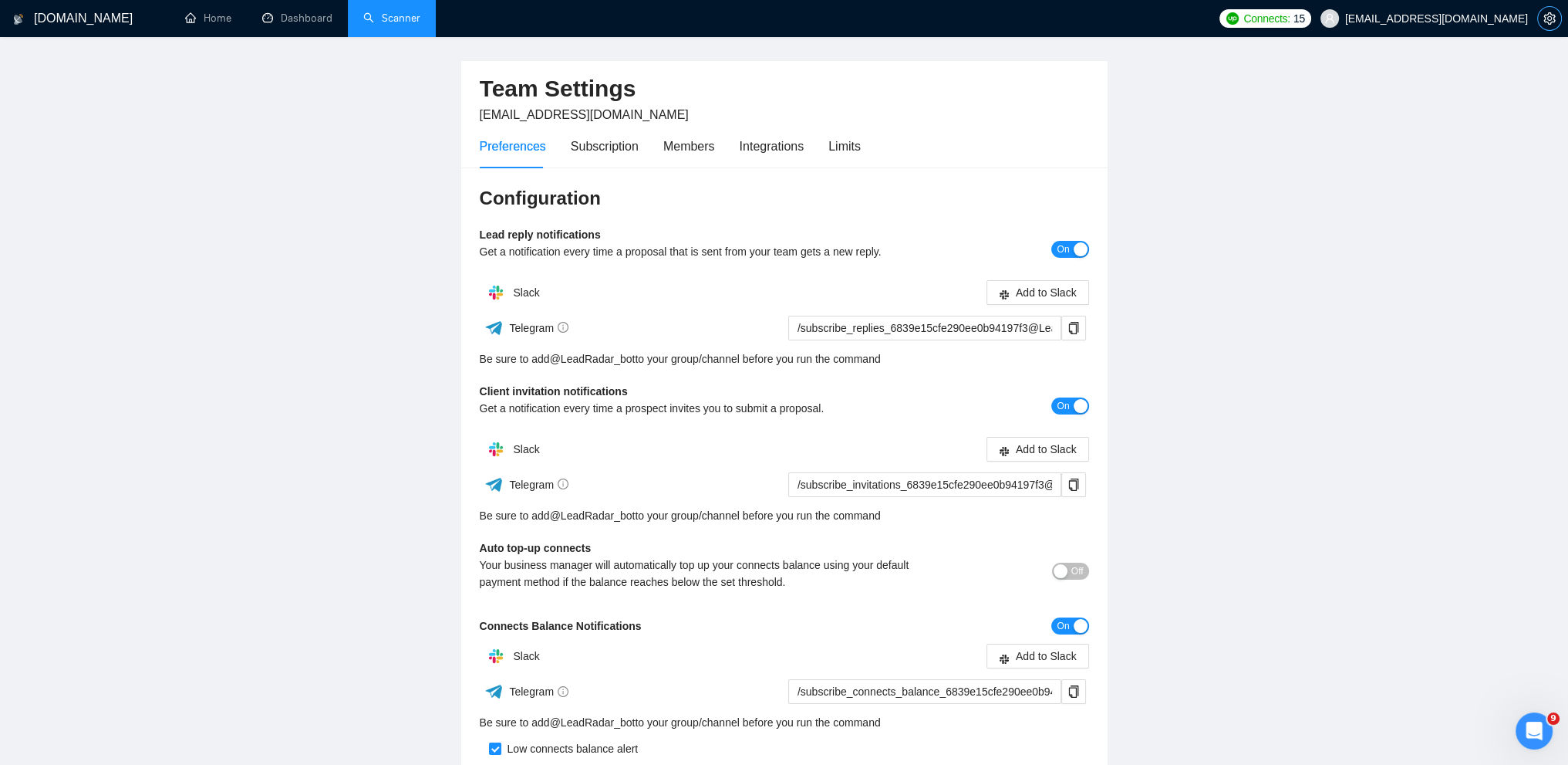
scroll to position [15, 0]
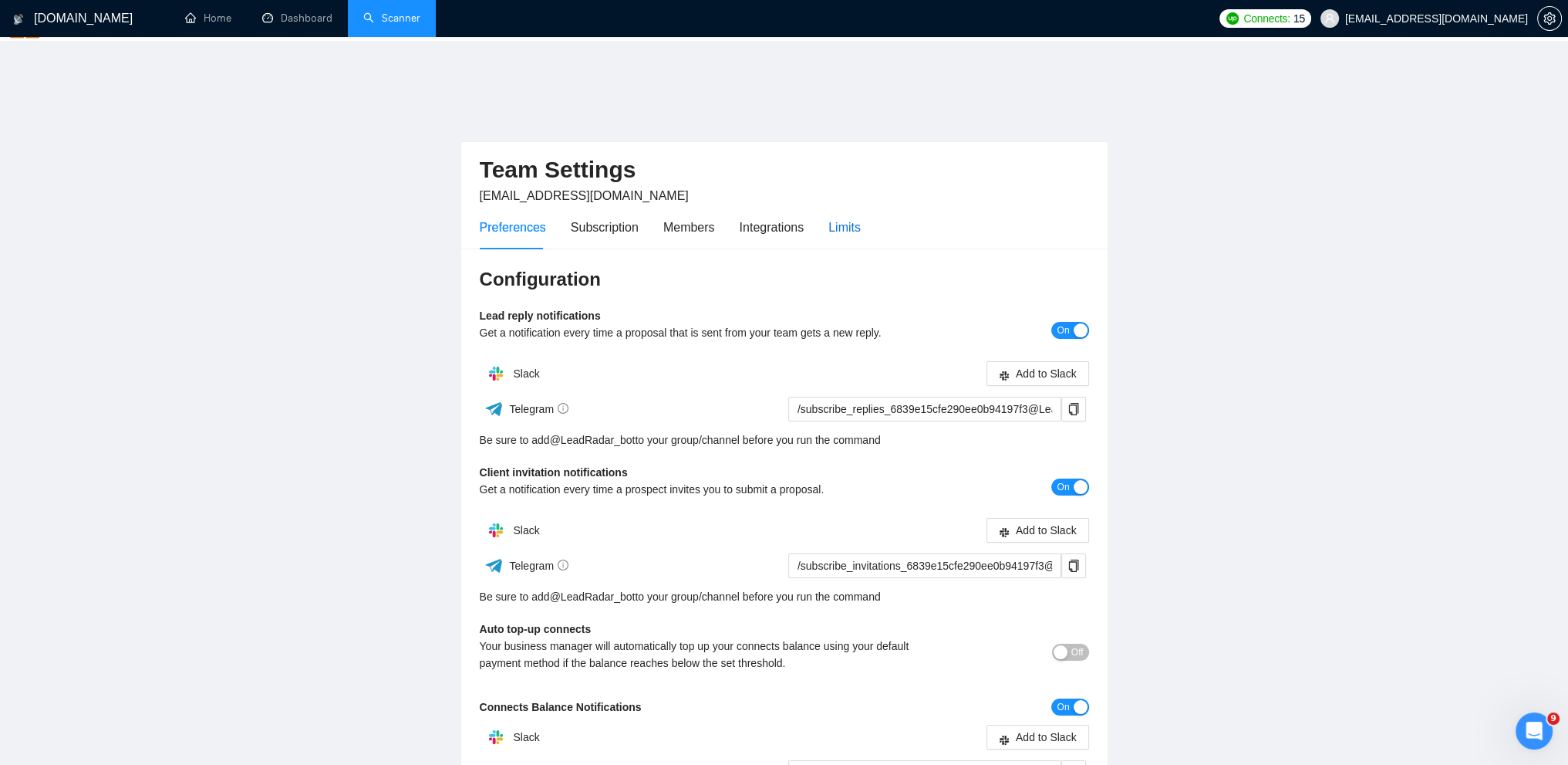
click at [833, 217] on div "Limits" at bounding box center [845, 227] width 33 height 19
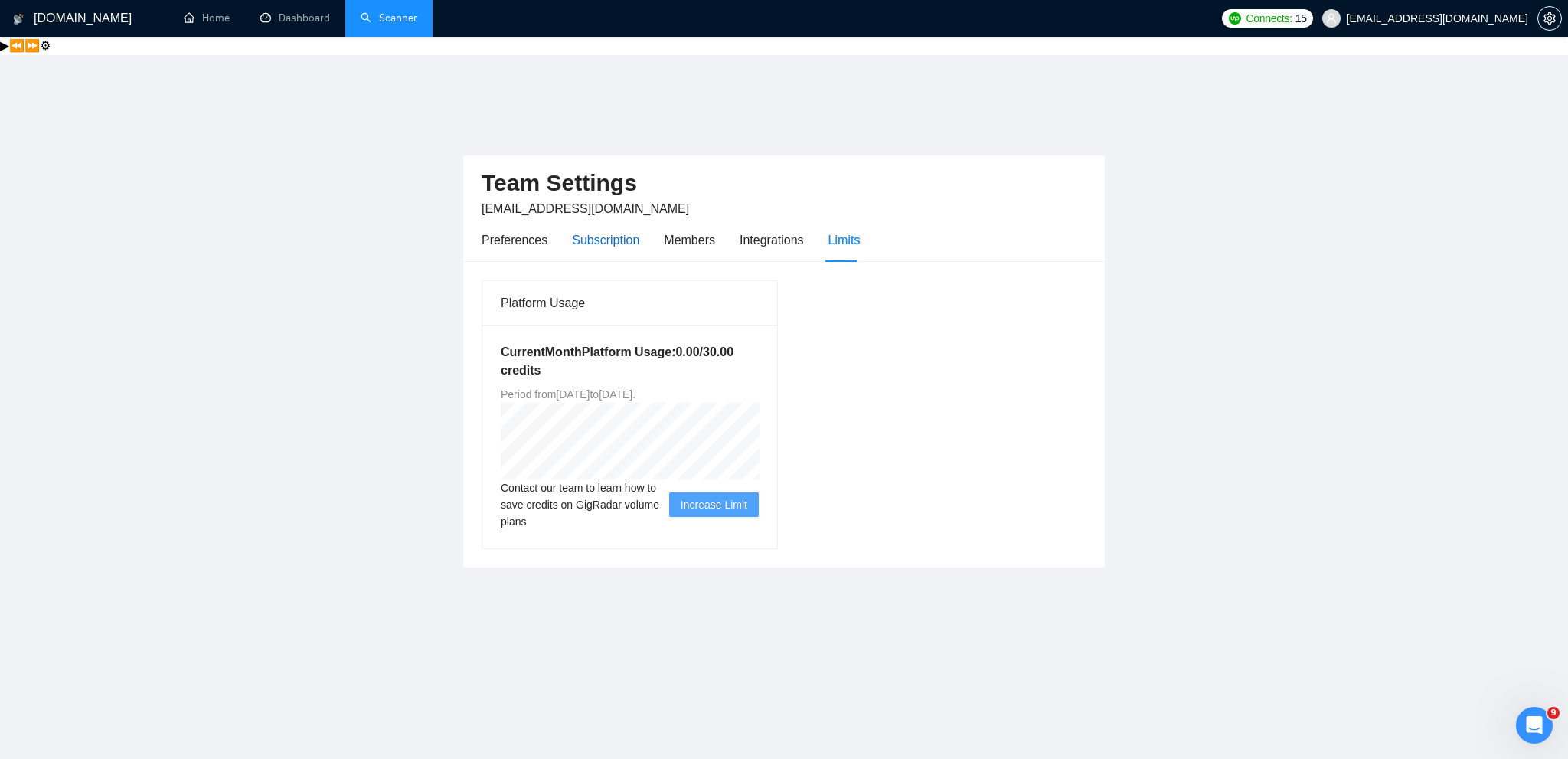
click at [616, 230] on div "Subscription" at bounding box center [605, 240] width 68 height 19
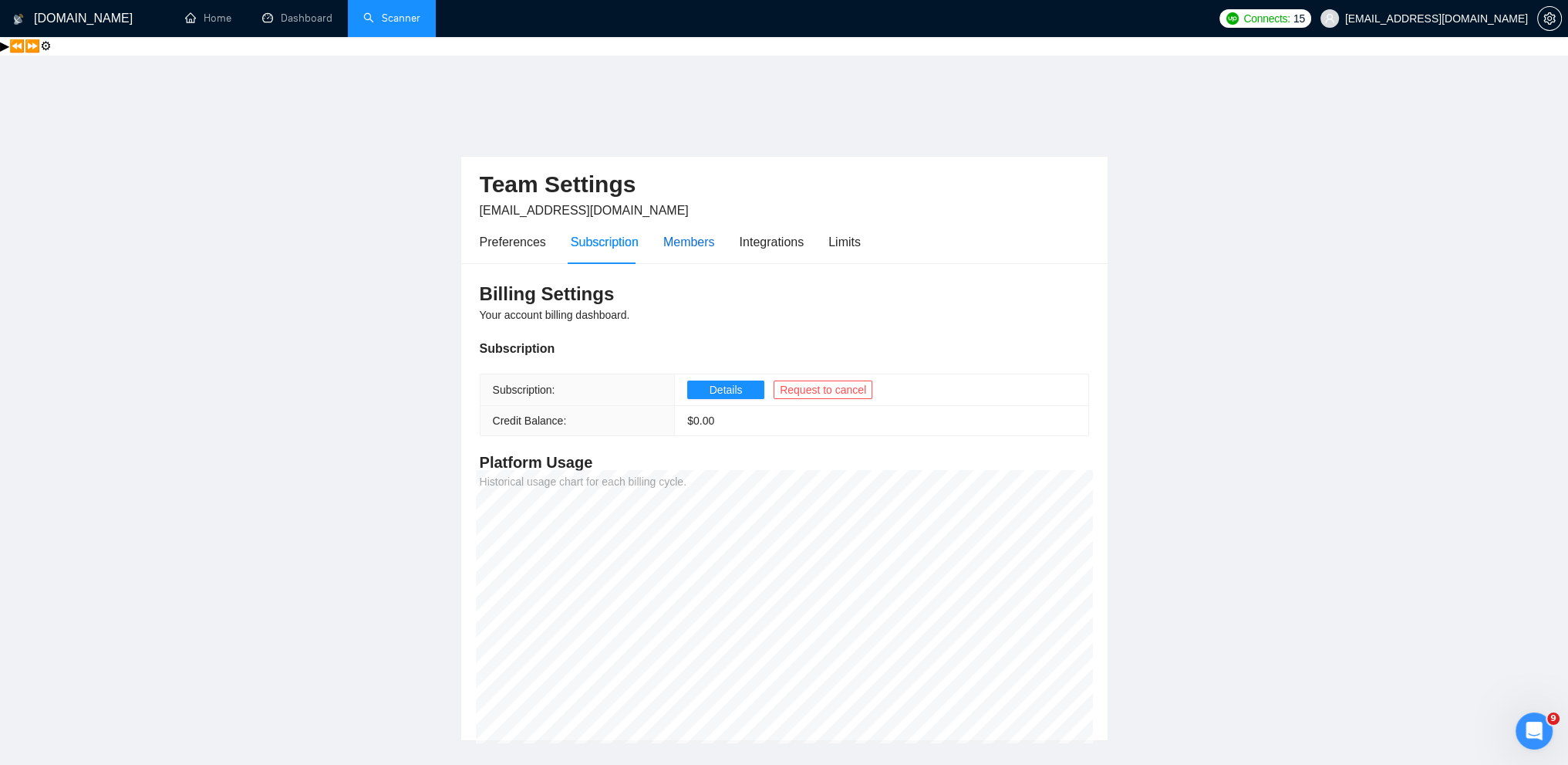
click at [697, 232] on div "Members" at bounding box center [689, 241] width 52 height 19
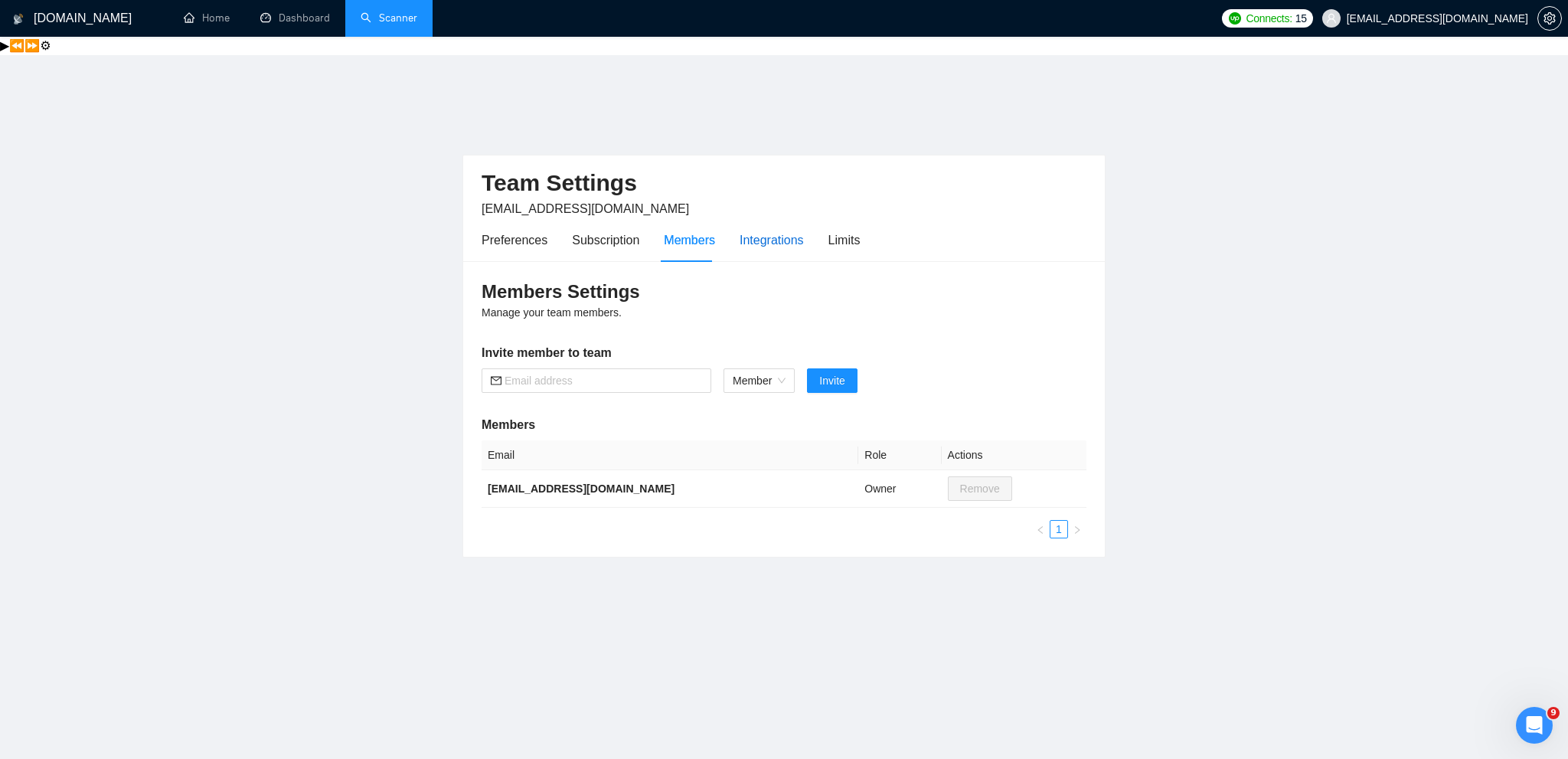
click at [766, 230] on div "Integrations" at bounding box center [771, 240] width 64 height 19
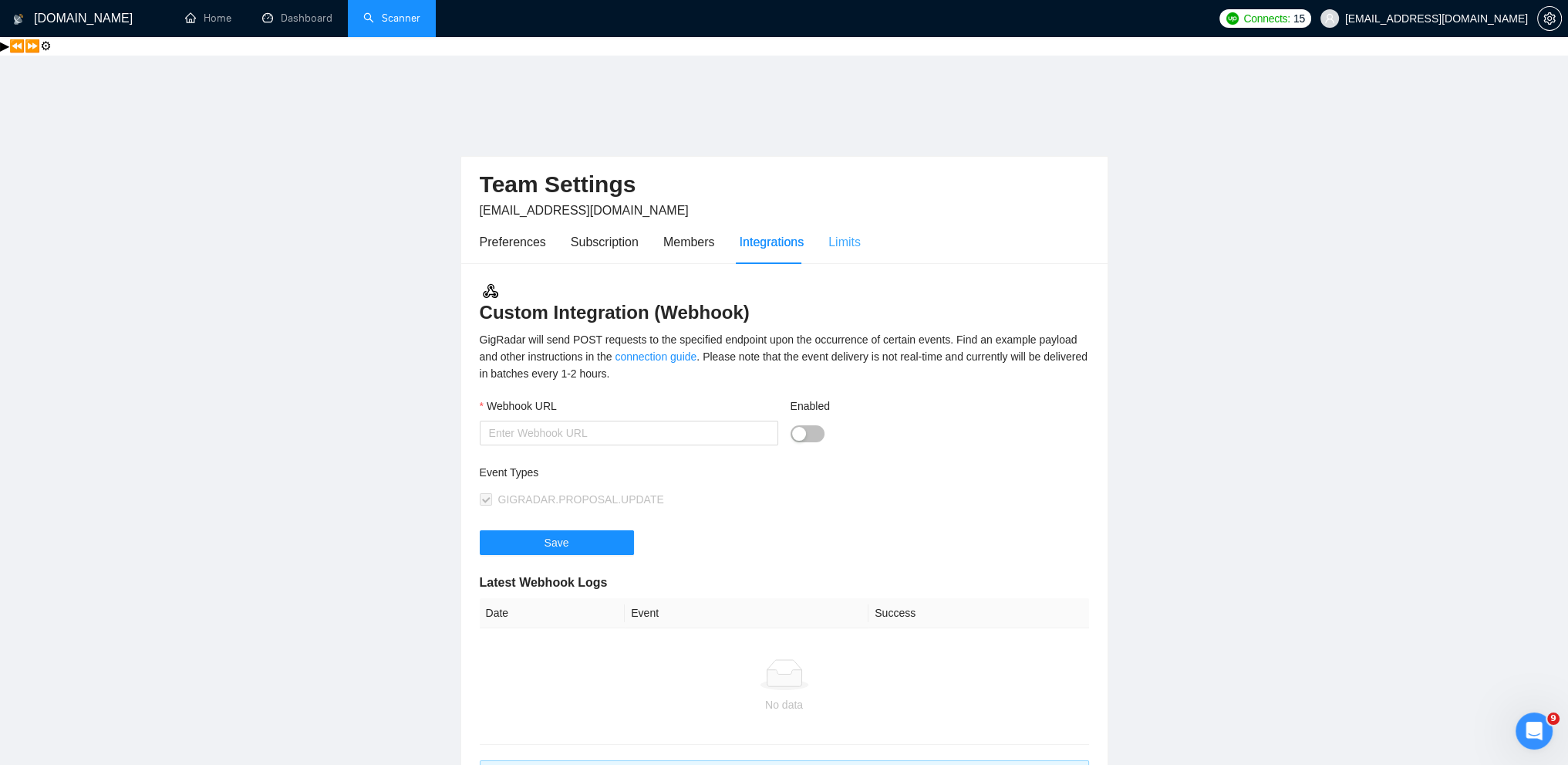
click at [836, 220] on div "Limits" at bounding box center [845, 241] width 33 height 44
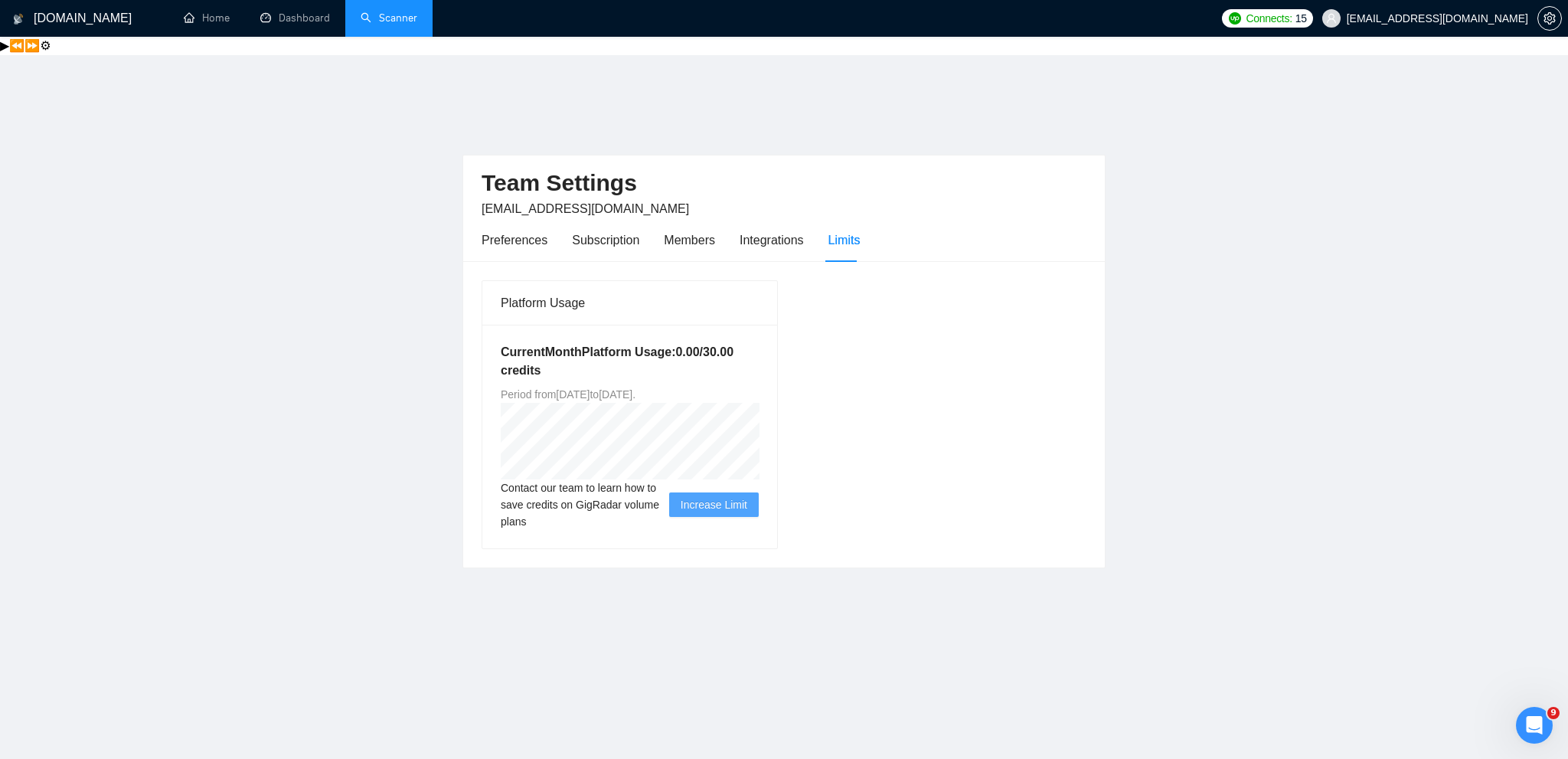
click at [460, 309] on main "Team Settings soslangm@gmail.com Preferences Subscription Members Integrations …" at bounding box center [784, 406] width 1519 height 579
click at [514, 230] on div "Preferences" at bounding box center [514, 240] width 66 height 19
